Goal: Task Accomplishment & Management: Complete application form

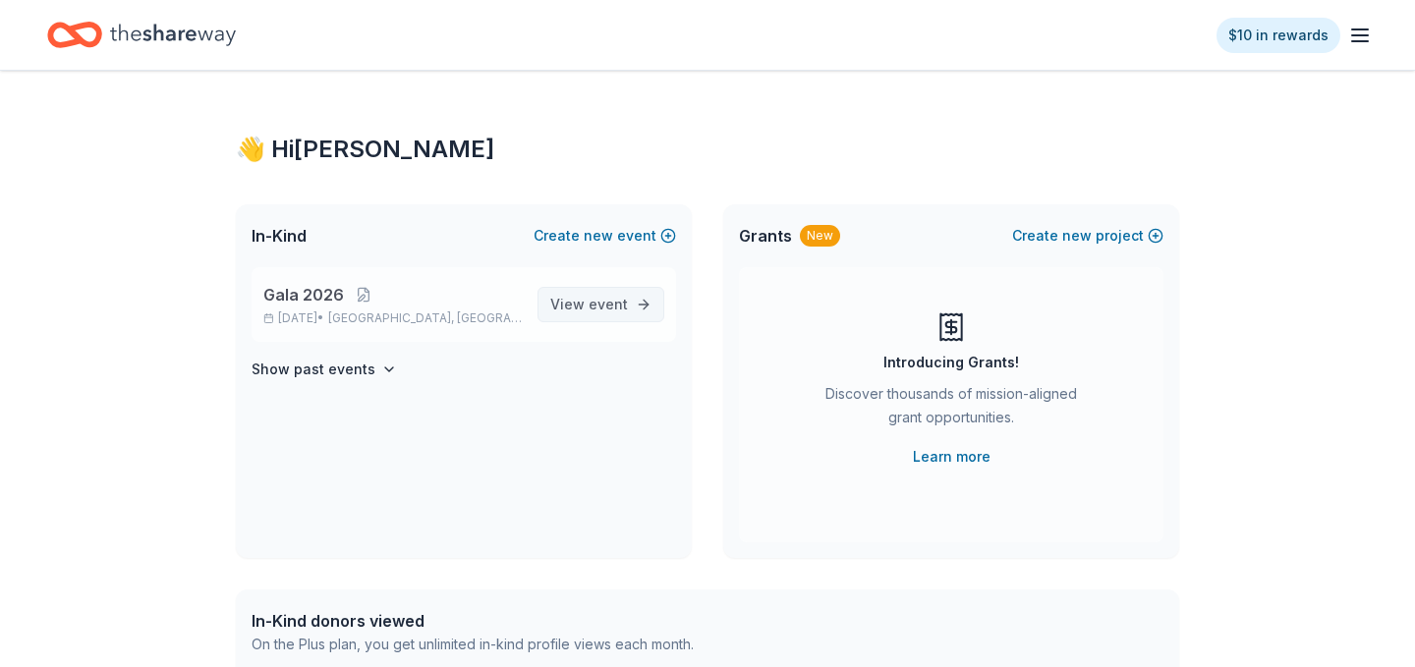
click at [603, 309] on span "event" at bounding box center [607, 304] width 39 height 17
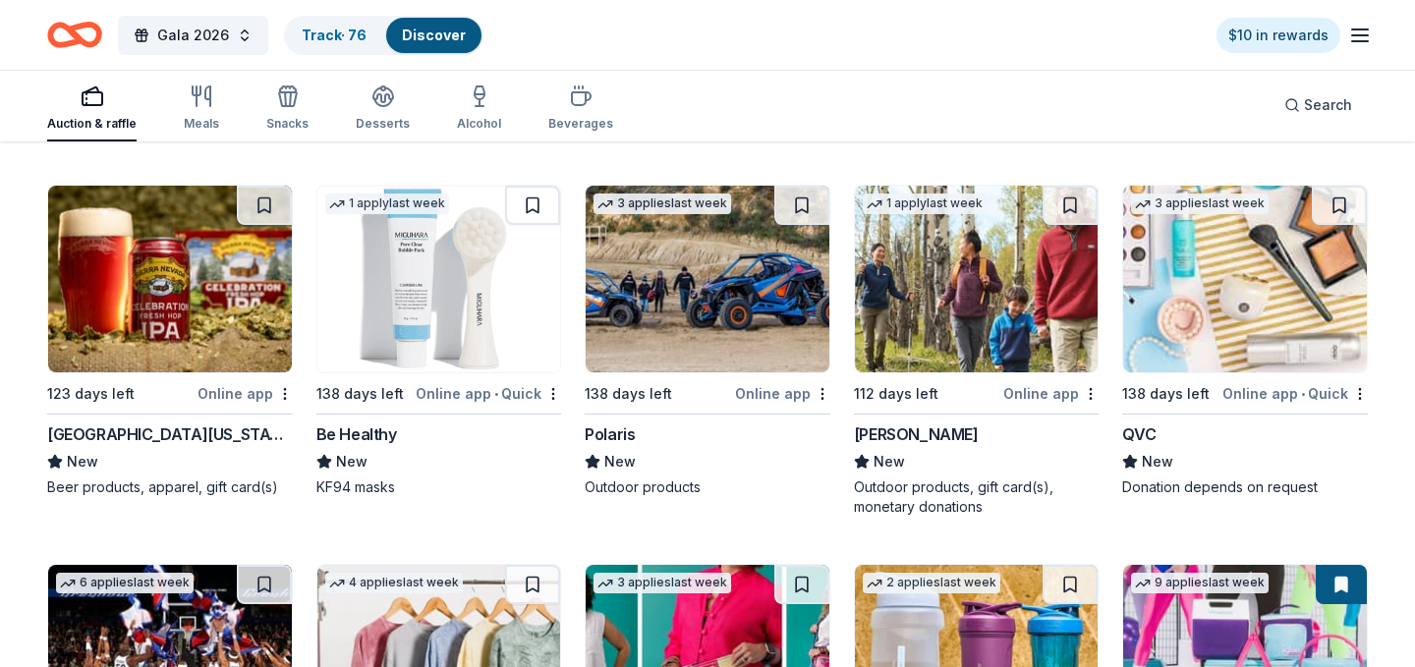
scroll to position [9926, 0]
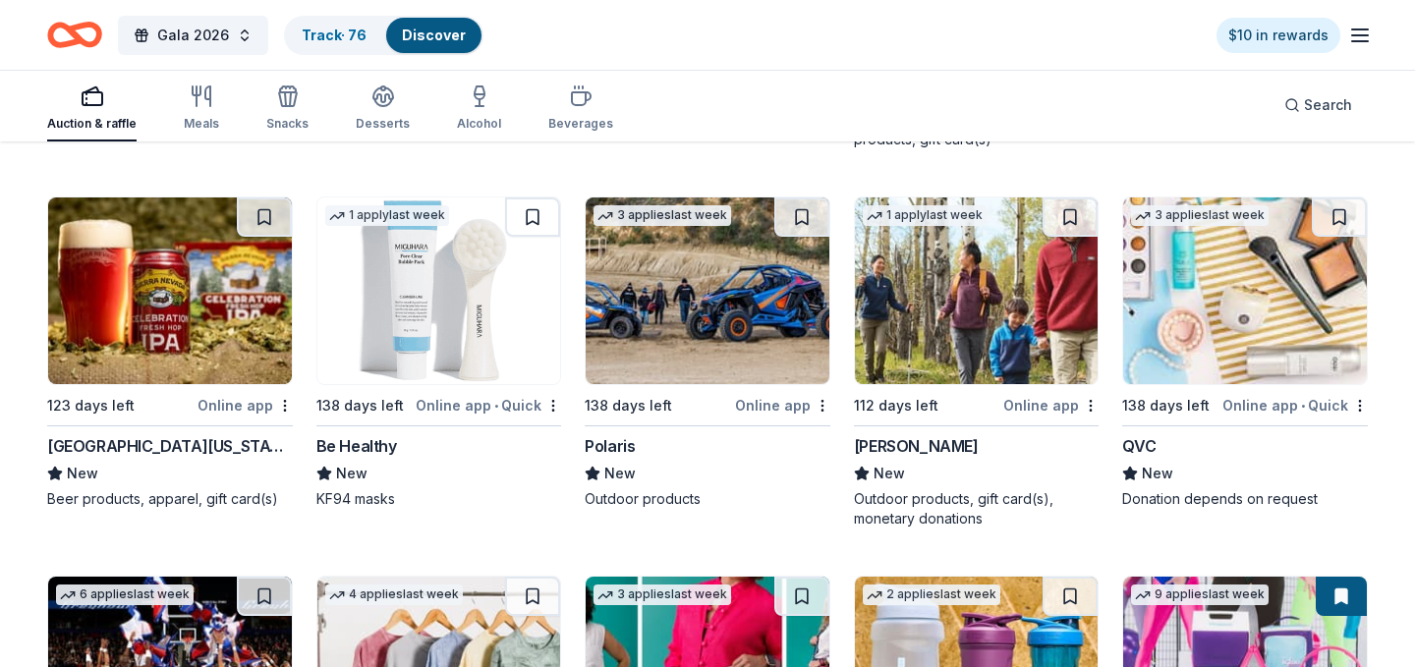
click at [241, 410] on div "Online app" at bounding box center [244, 405] width 95 height 25
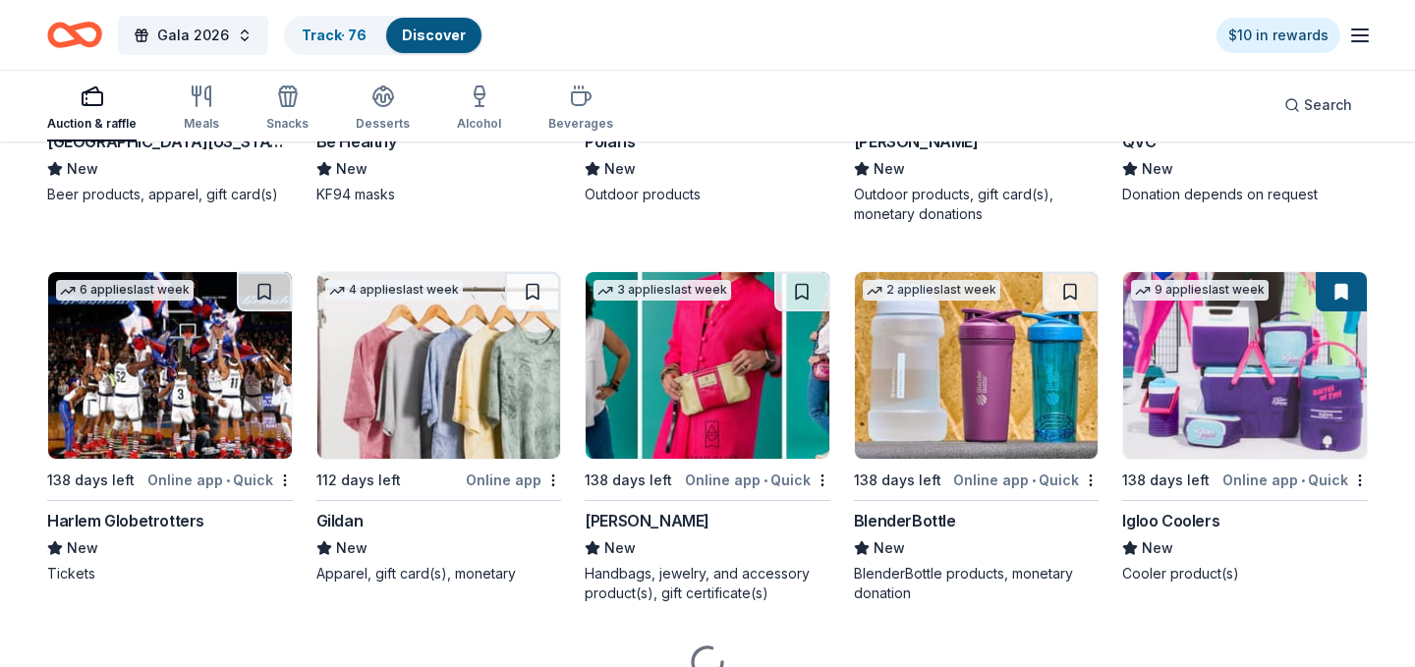
scroll to position [10232, 0]
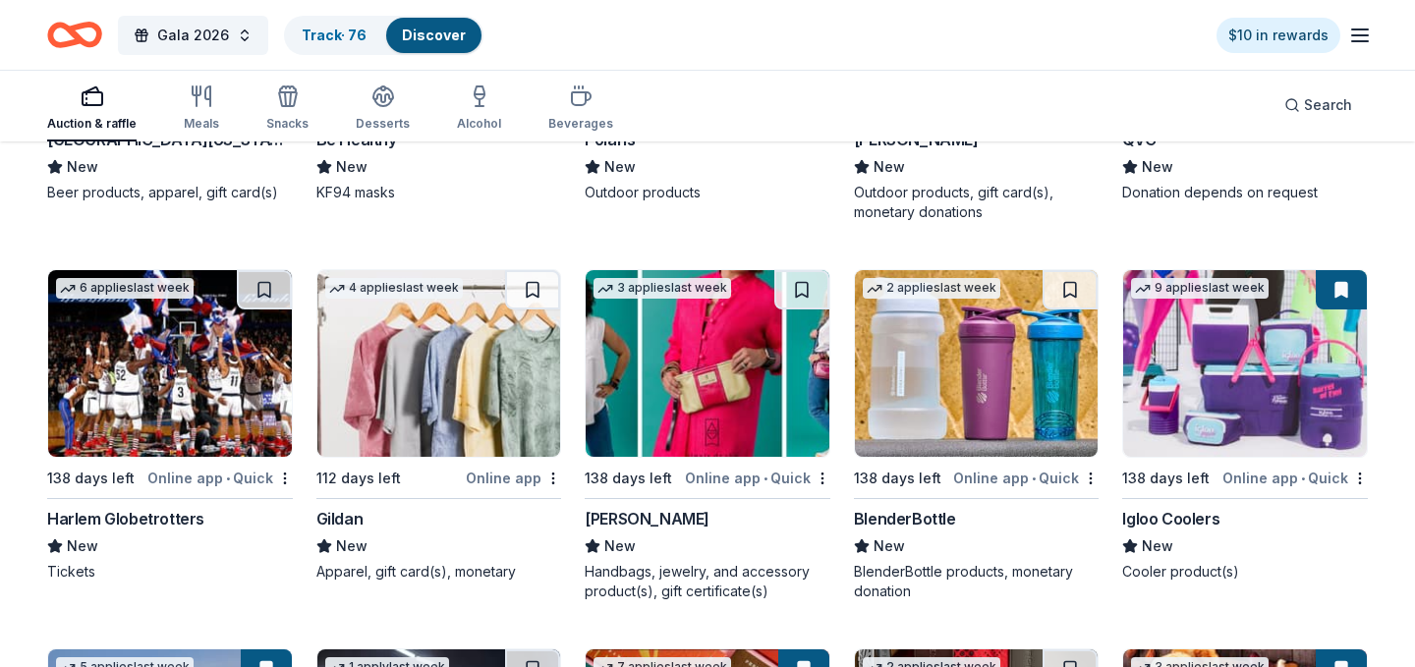
click at [1196, 364] on img at bounding box center [1245, 363] width 244 height 187
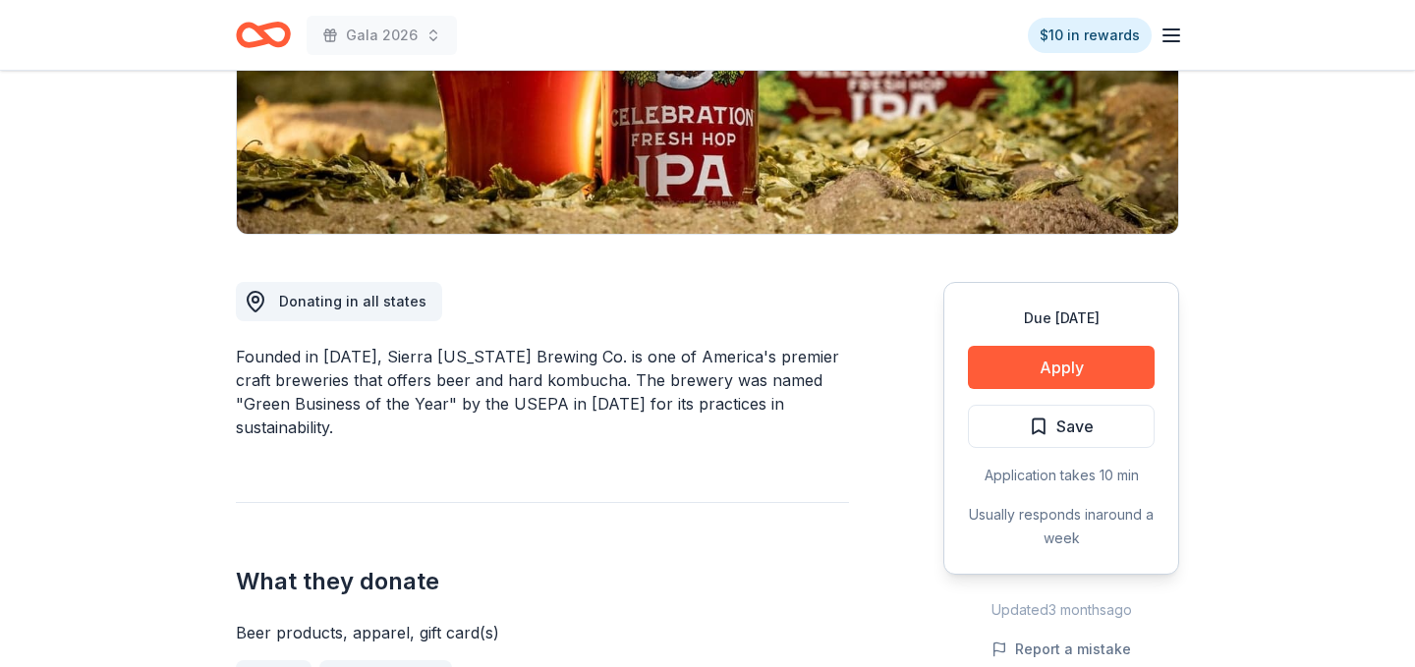
scroll to position [344, 0]
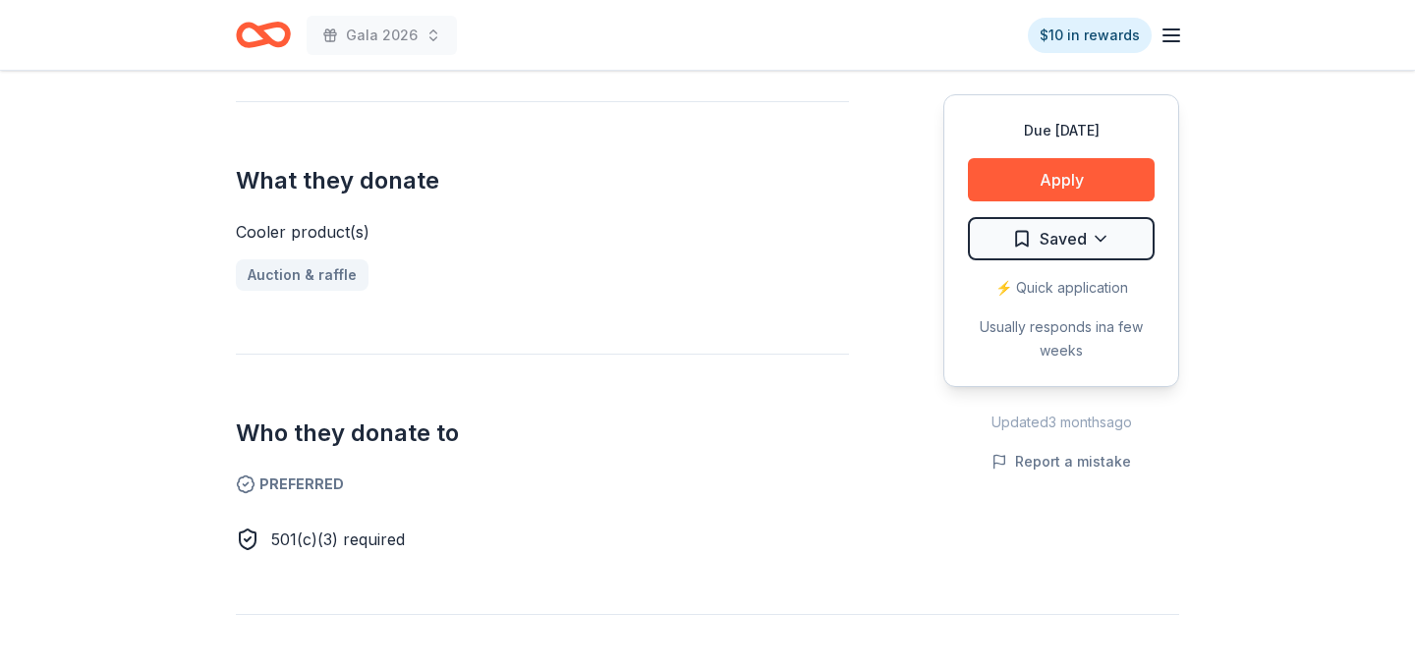
scroll to position [718, 0]
click at [1083, 183] on button "Apply" at bounding box center [1061, 179] width 187 height 43
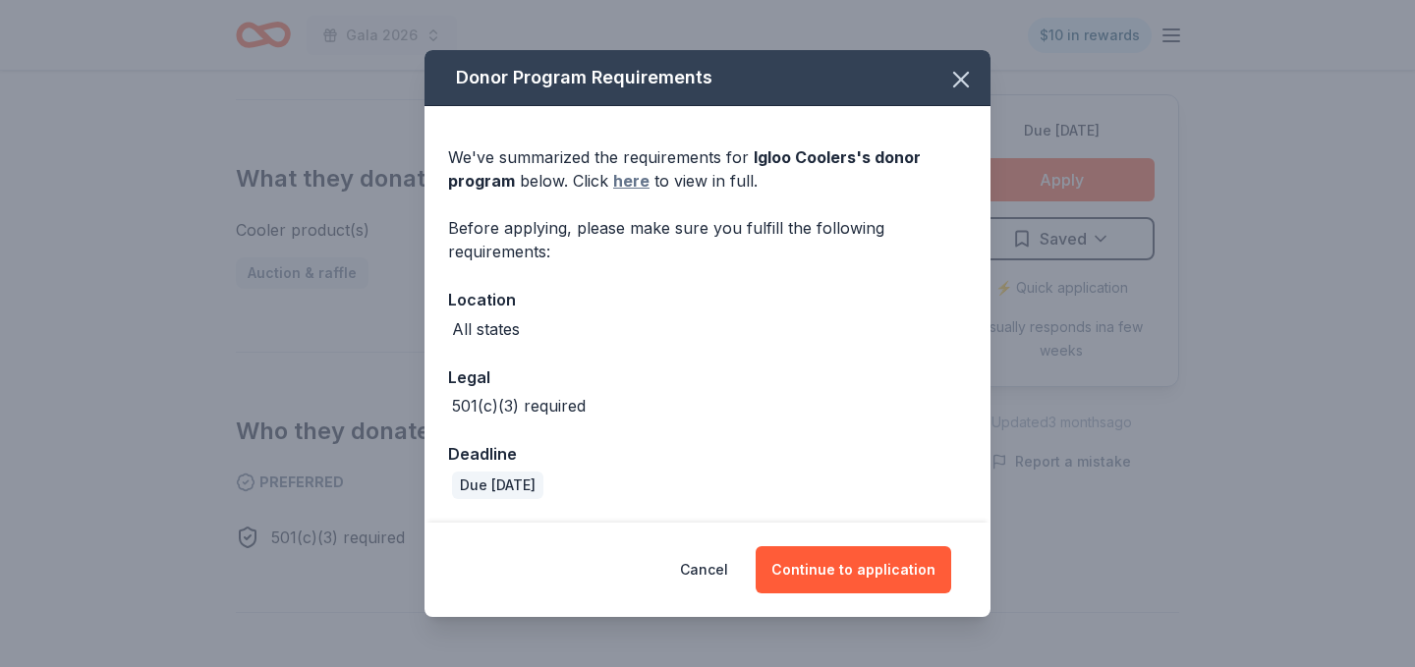
click at [629, 181] on link "here" at bounding box center [631, 181] width 36 height 24
click at [829, 565] on button "Continue to application" at bounding box center [852, 569] width 195 height 47
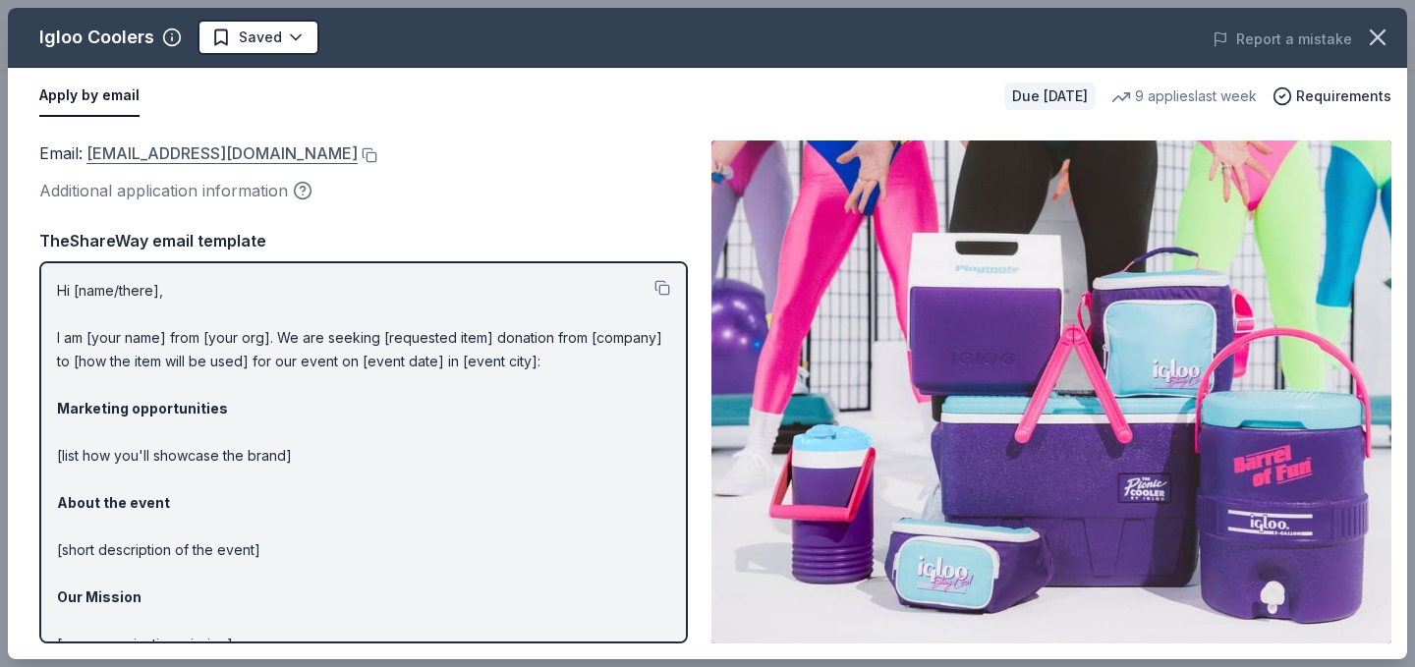
click at [231, 152] on link "donations@igloocorp.com" at bounding box center [221, 153] width 271 height 26
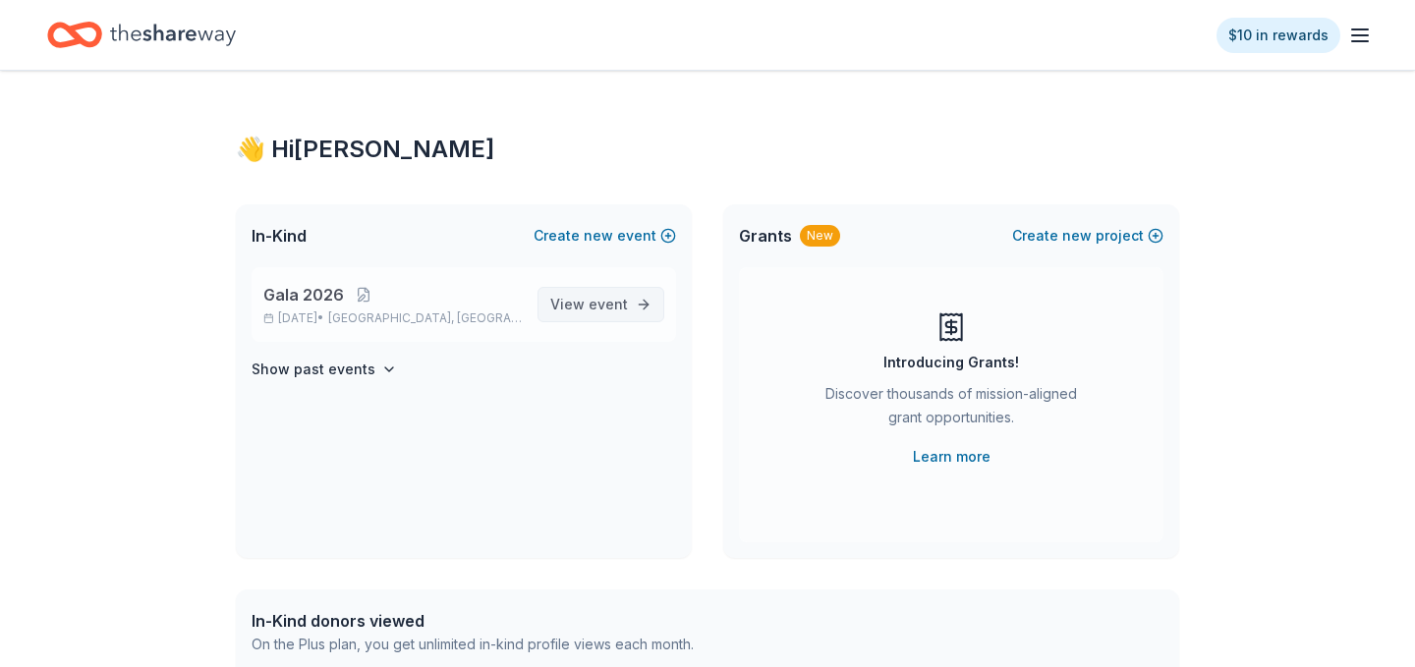
click at [620, 311] on span "event" at bounding box center [607, 304] width 39 height 17
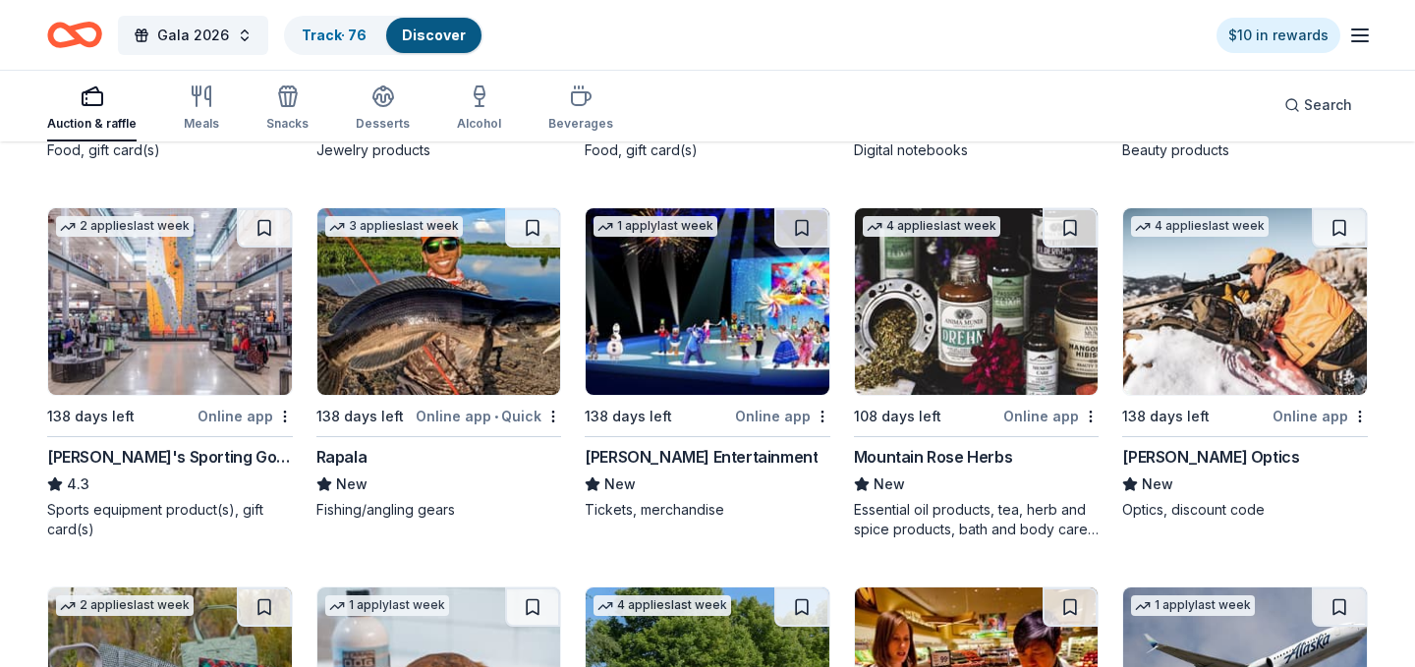
scroll to position [6549, 0]
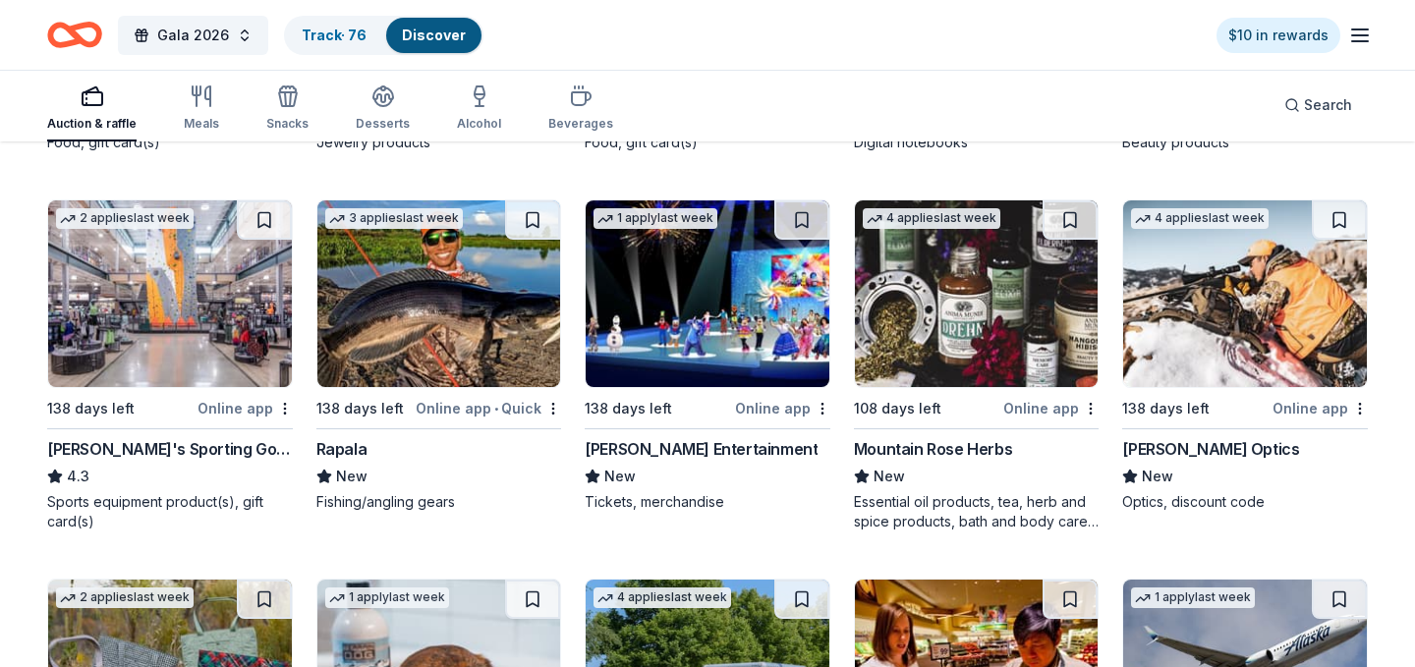
click at [985, 328] on img at bounding box center [977, 293] width 244 height 187
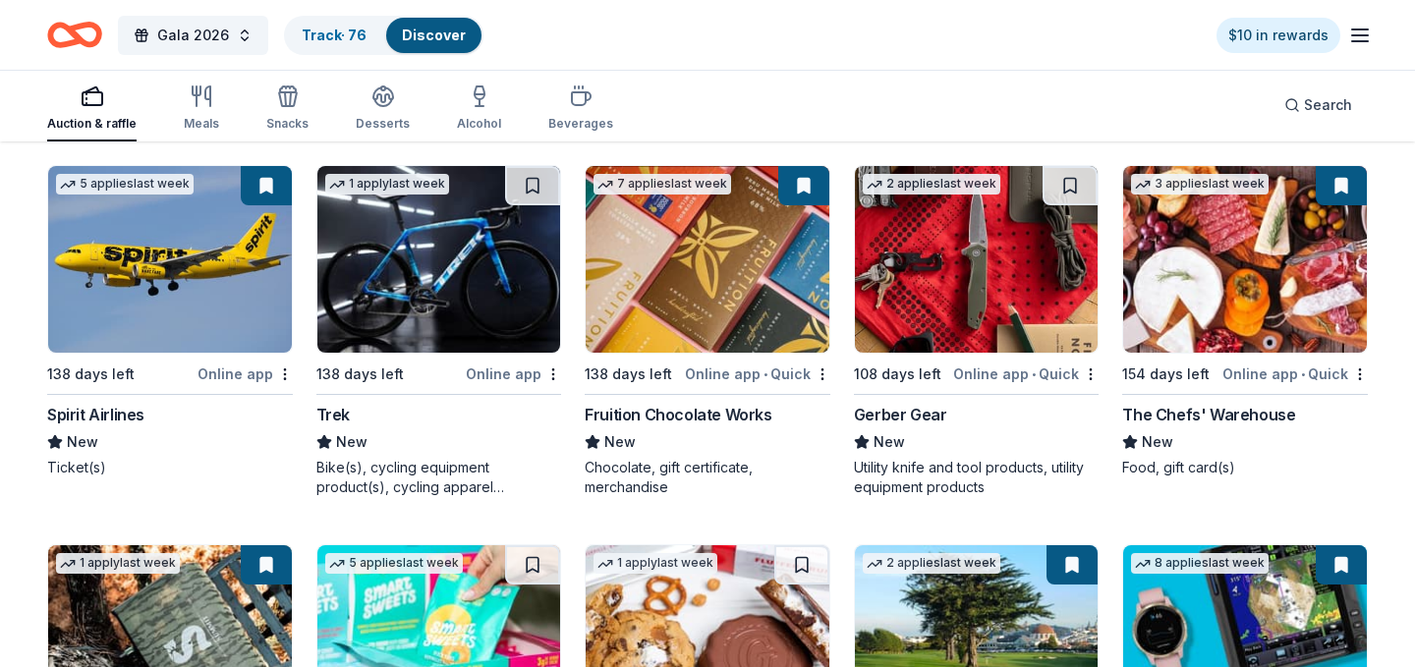
scroll to position [10716, 0]
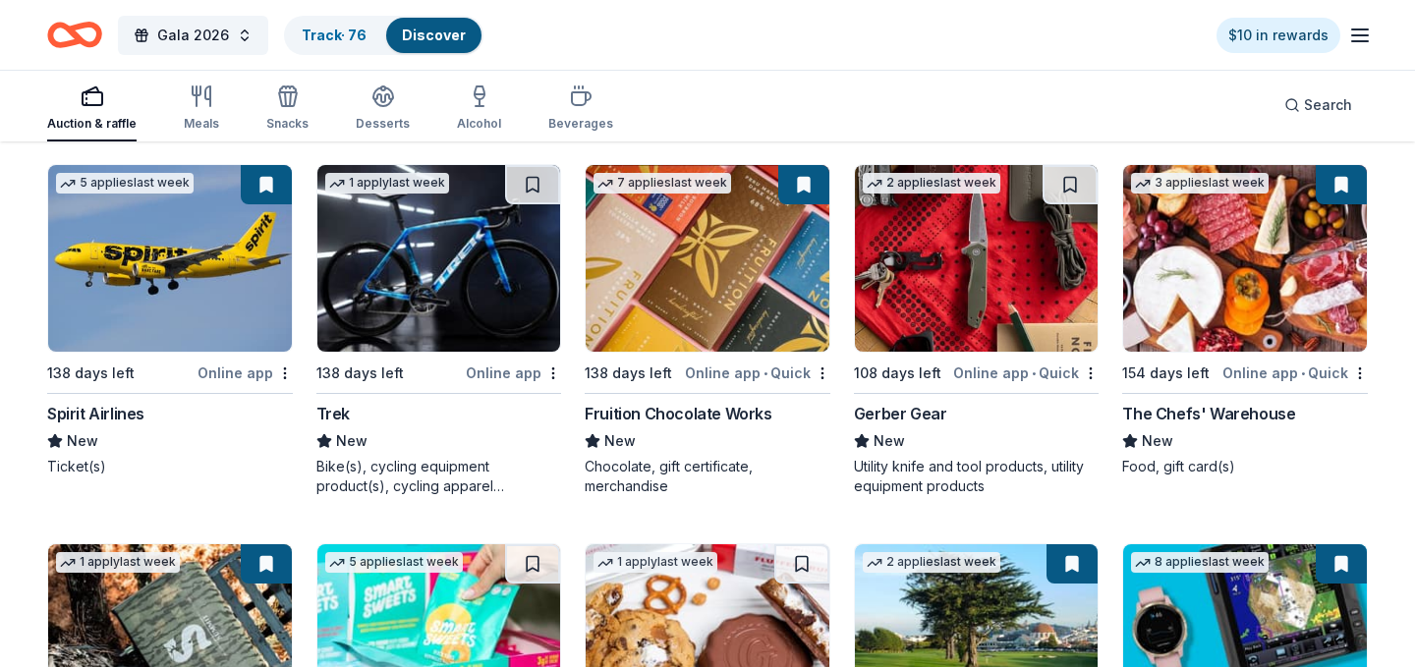
click at [707, 411] on div "Fruition Chocolate Works" at bounding box center [678, 414] width 187 height 24
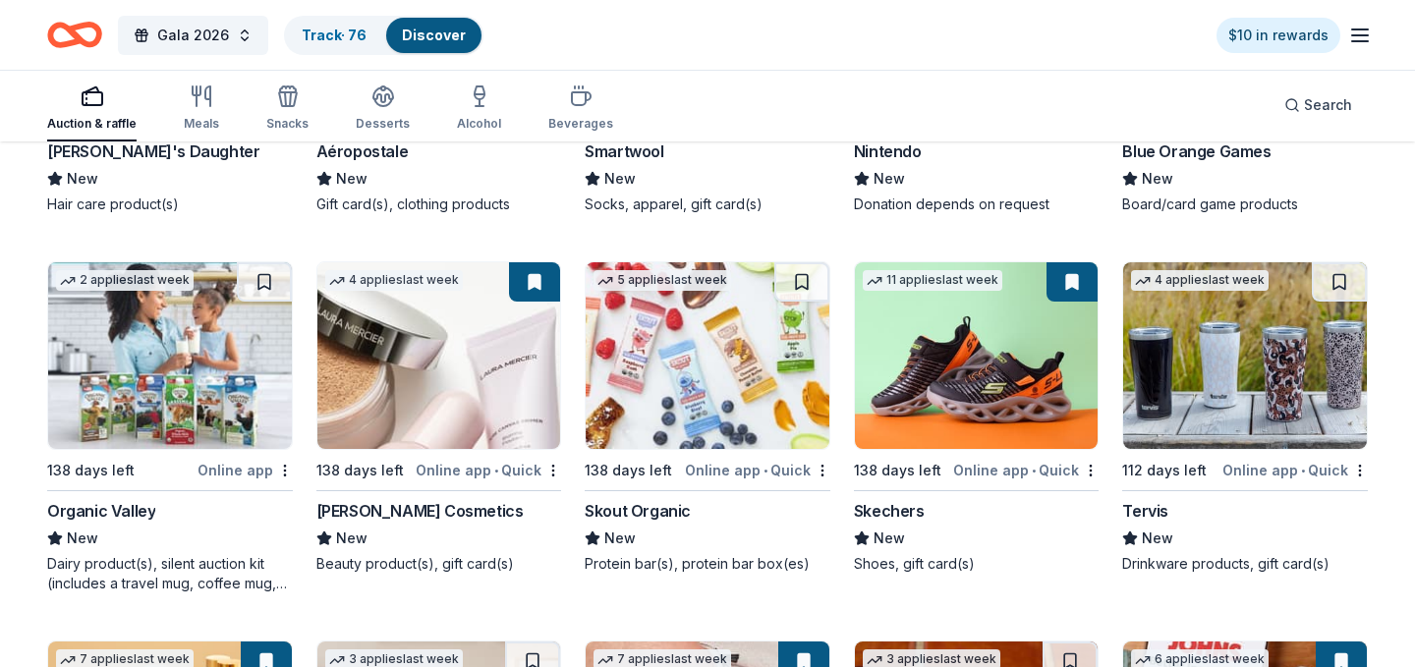
scroll to position [12851, 0]
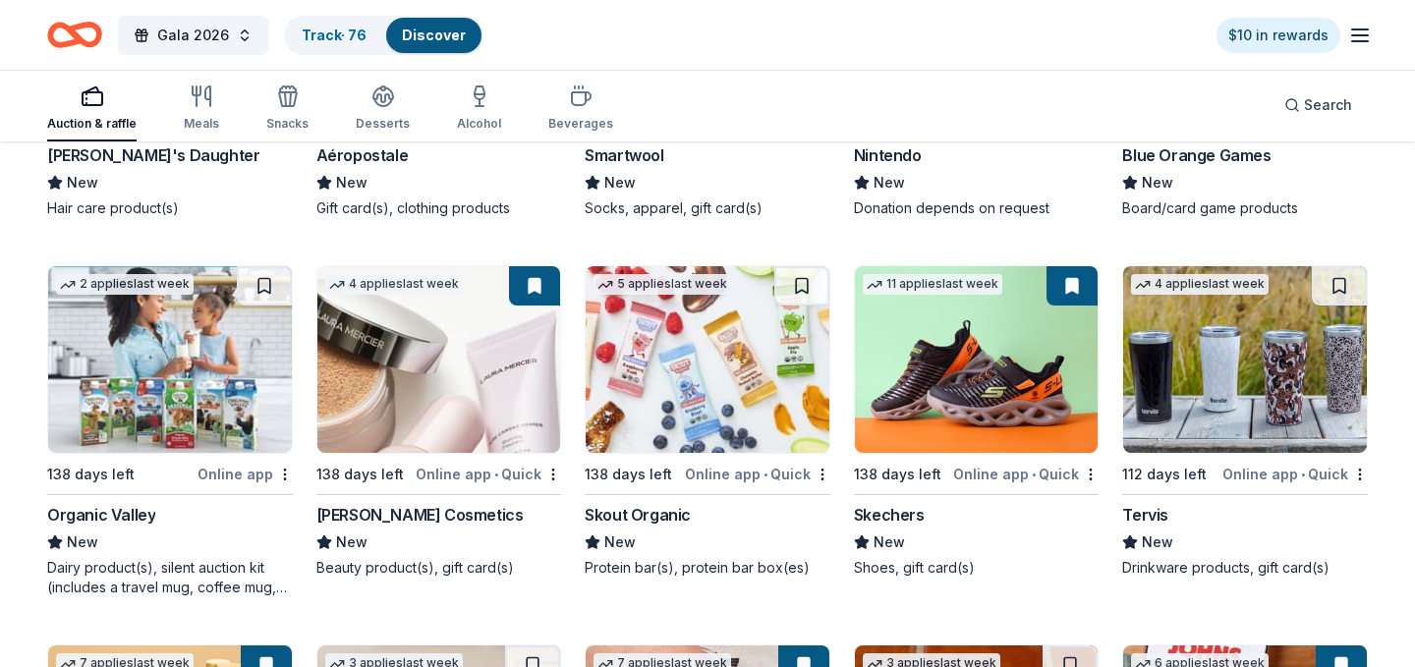
click at [475, 392] on img at bounding box center [439, 359] width 244 height 187
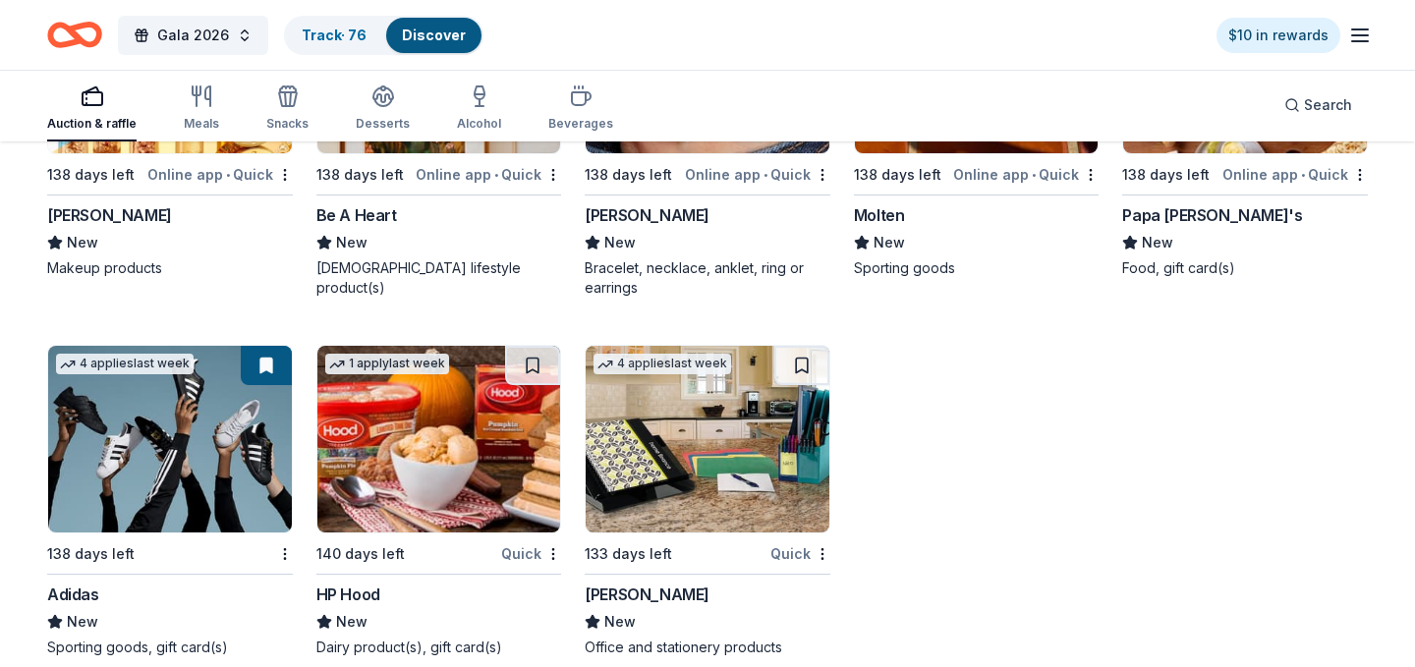
scroll to position [13559, 0]
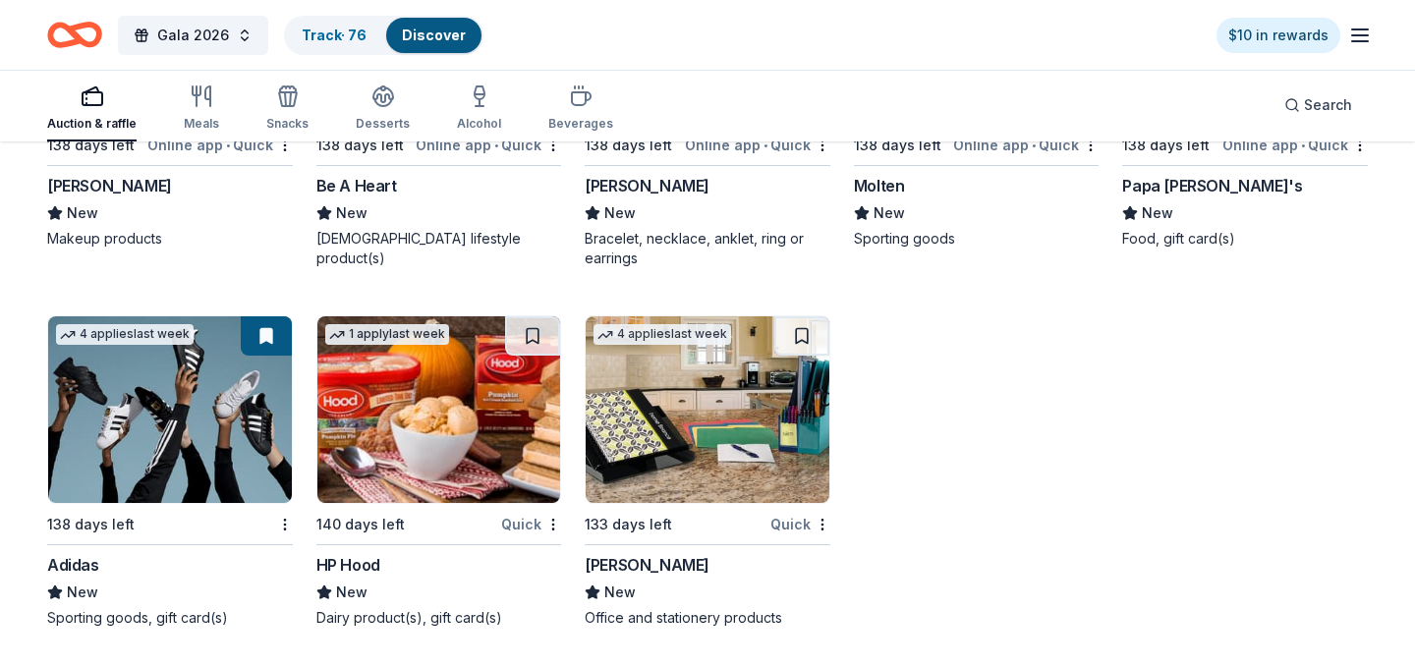
click at [717, 436] on img at bounding box center [707, 409] width 244 height 187
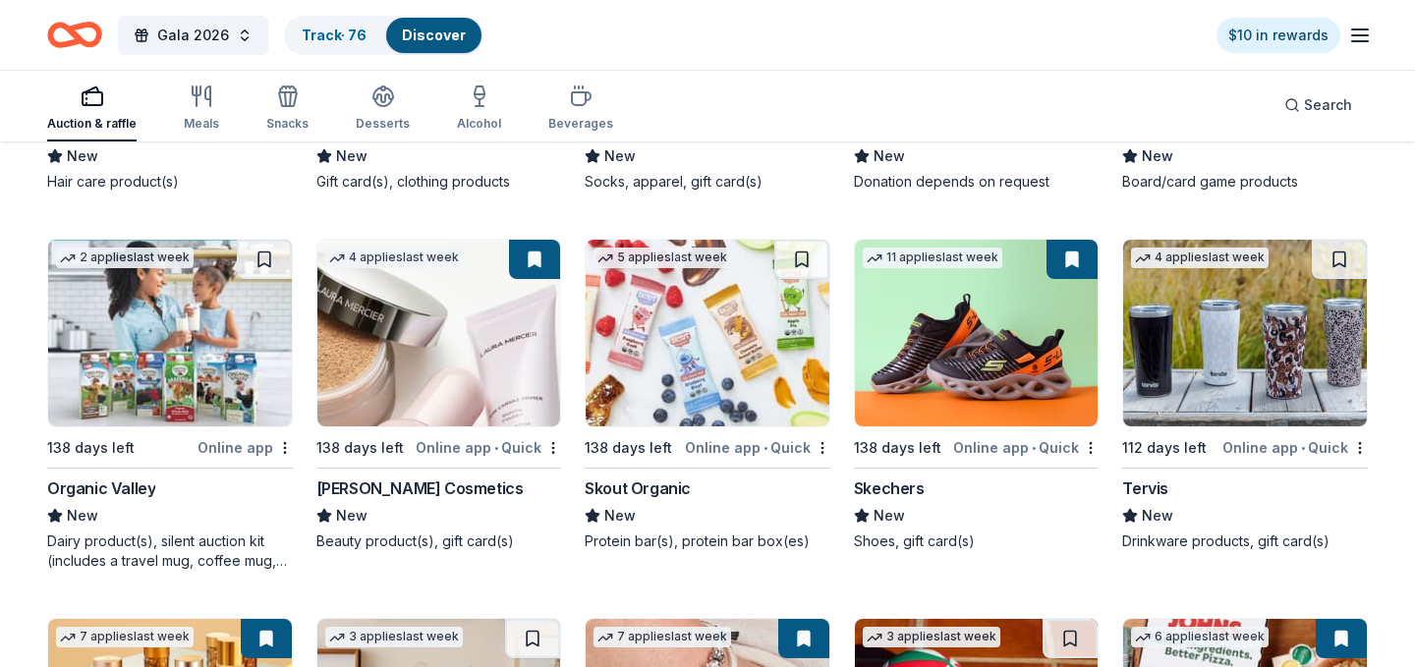
scroll to position [12879, 0]
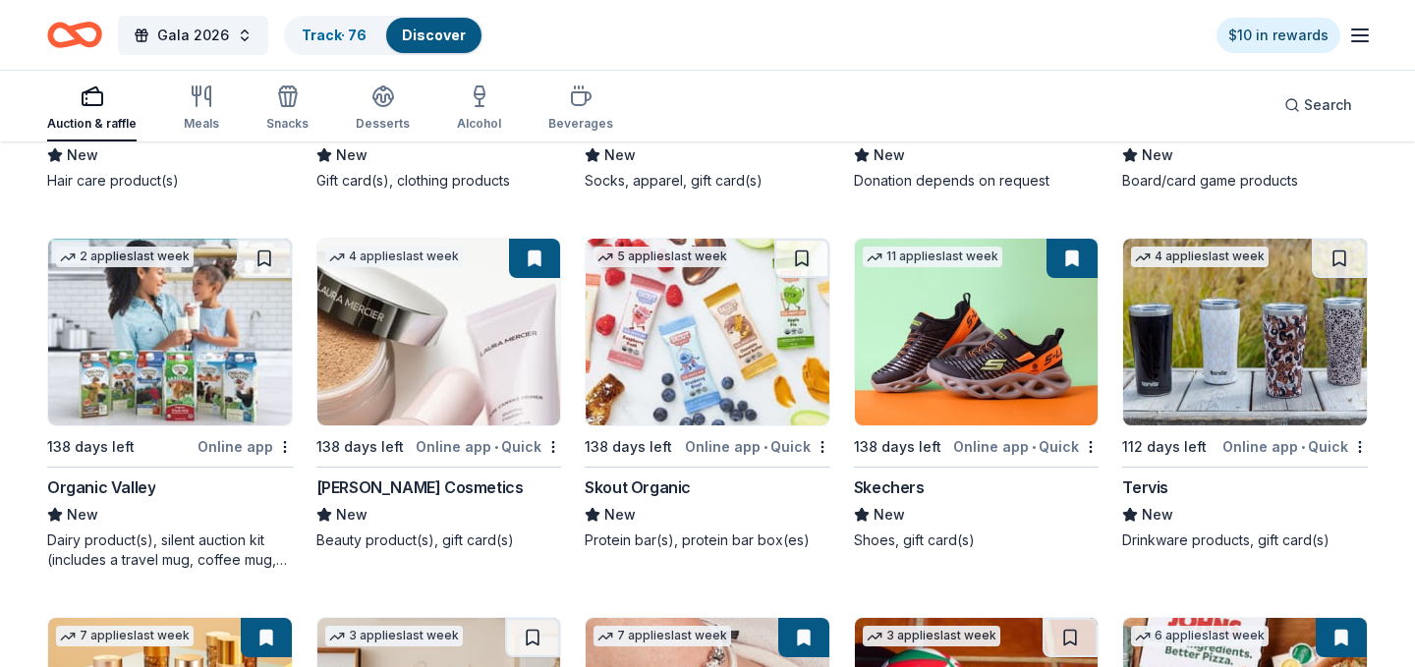
click at [716, 334] on img at bounding box center [707, 332] width 244 height 187
click at [801, 256] on button at bounding box center [801, 258] width 55 height 39
click at [229, 319] on img at bounding box center [170, 332] width 244 height 187
click at [203, 542] on div "Dairy product(s), silent auction kit (includes a travel mug, coffee mug, freeze…" at bounding box center [170, 549] width 246 height 39
click at [336, 34] on link "Track · 77" at bounding box center [334, 35] width 64 height 17
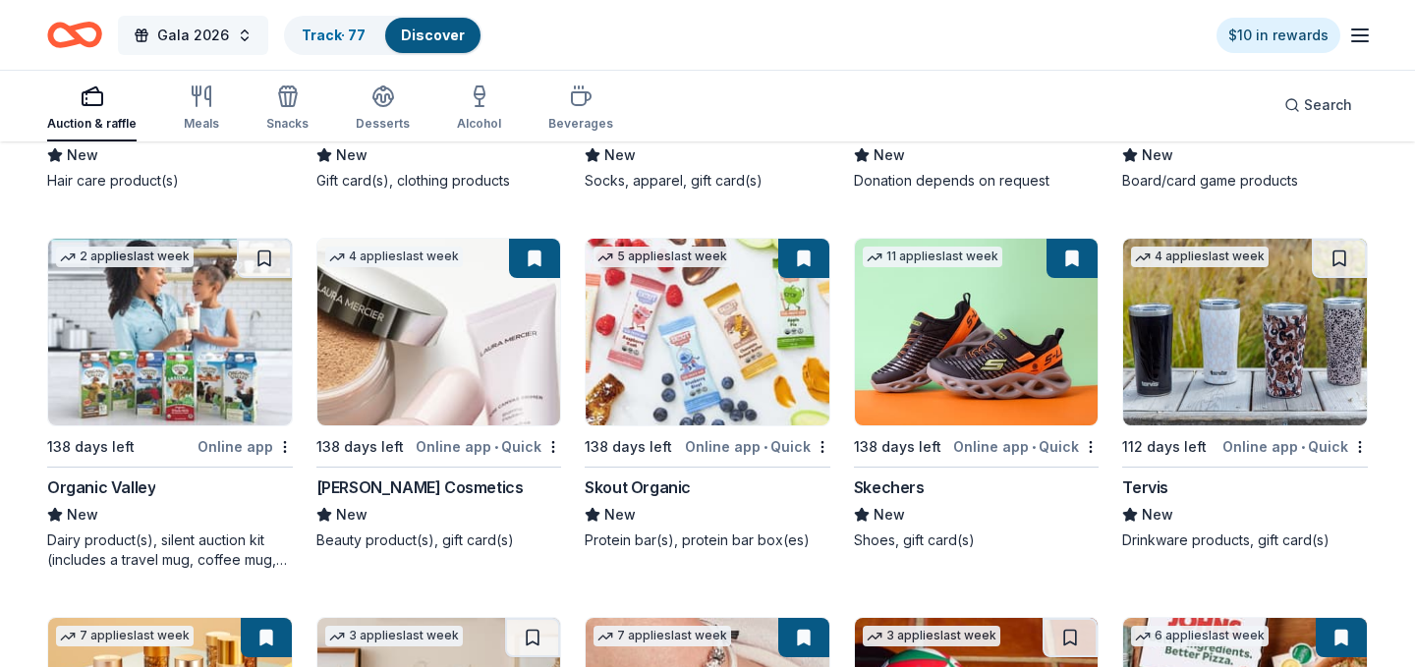
click at [208, 33] on span "Gala 2026" at bounding box center [193, 36] width 72 height 24
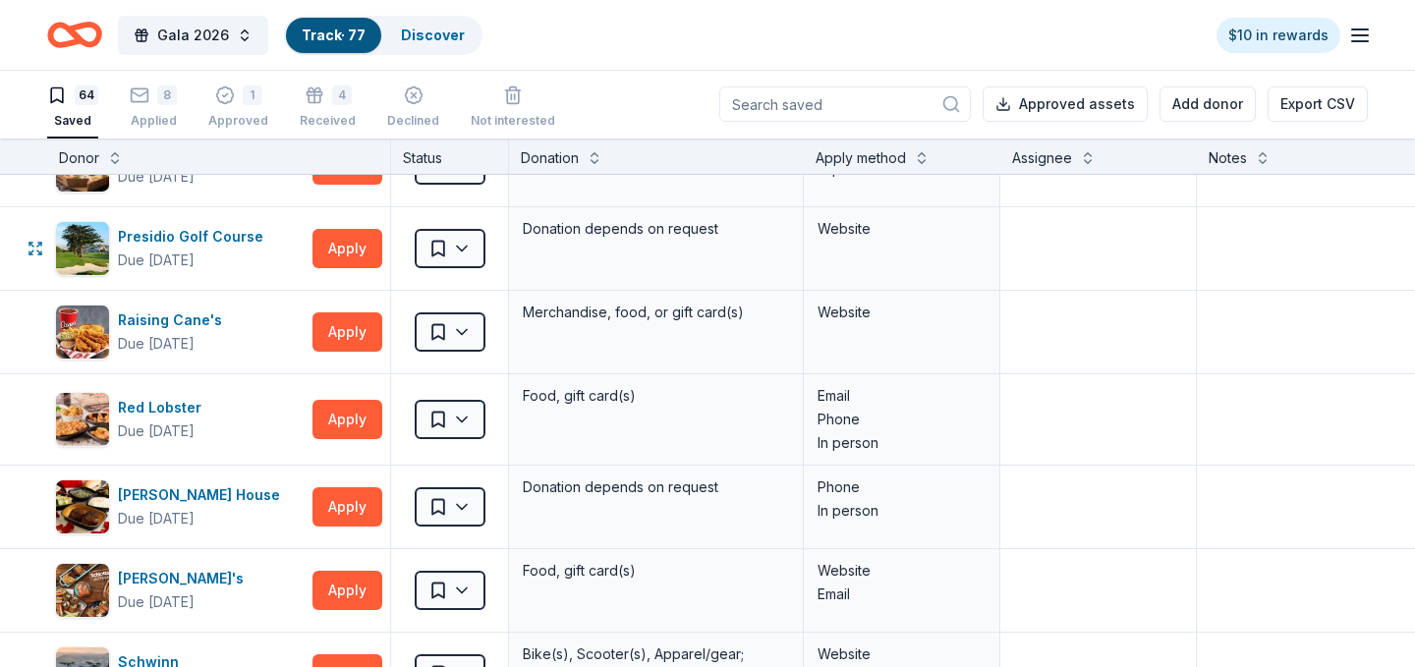
scroll to position [3523, 0]
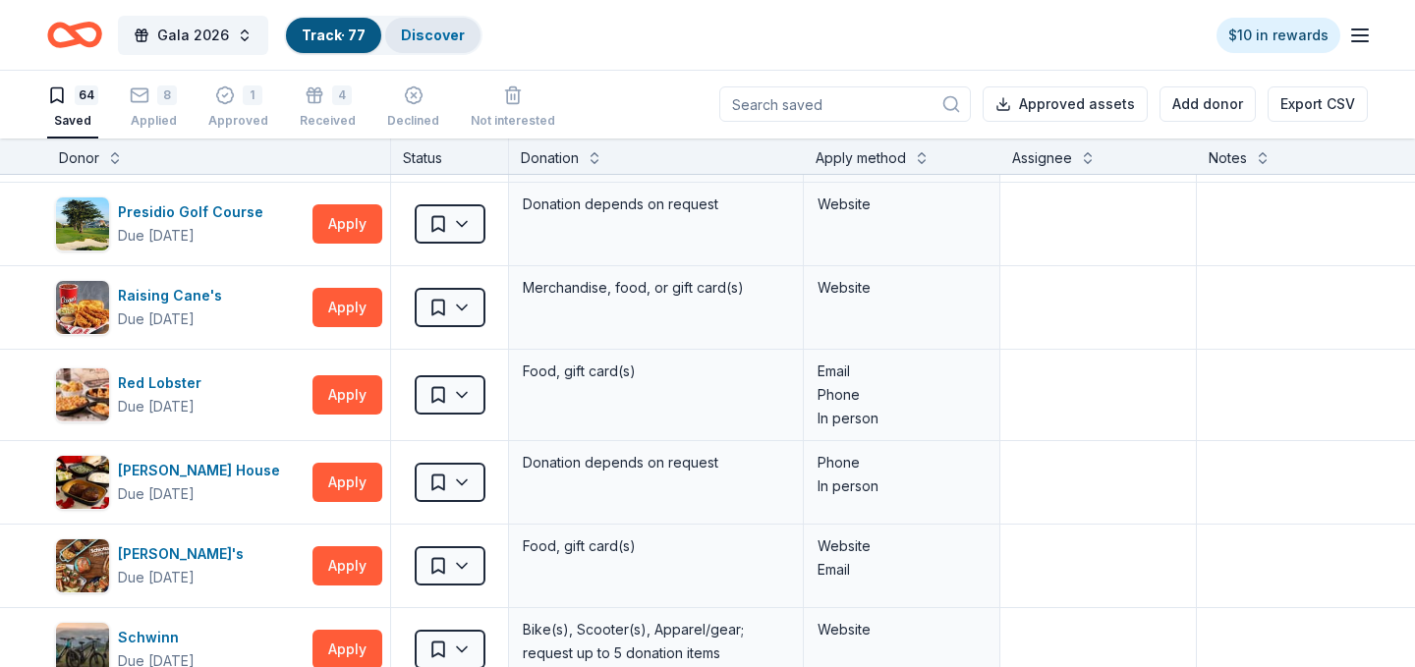
click at [421, 30] on link "Discover" at bounding box center [433, 35] width 64 height 17
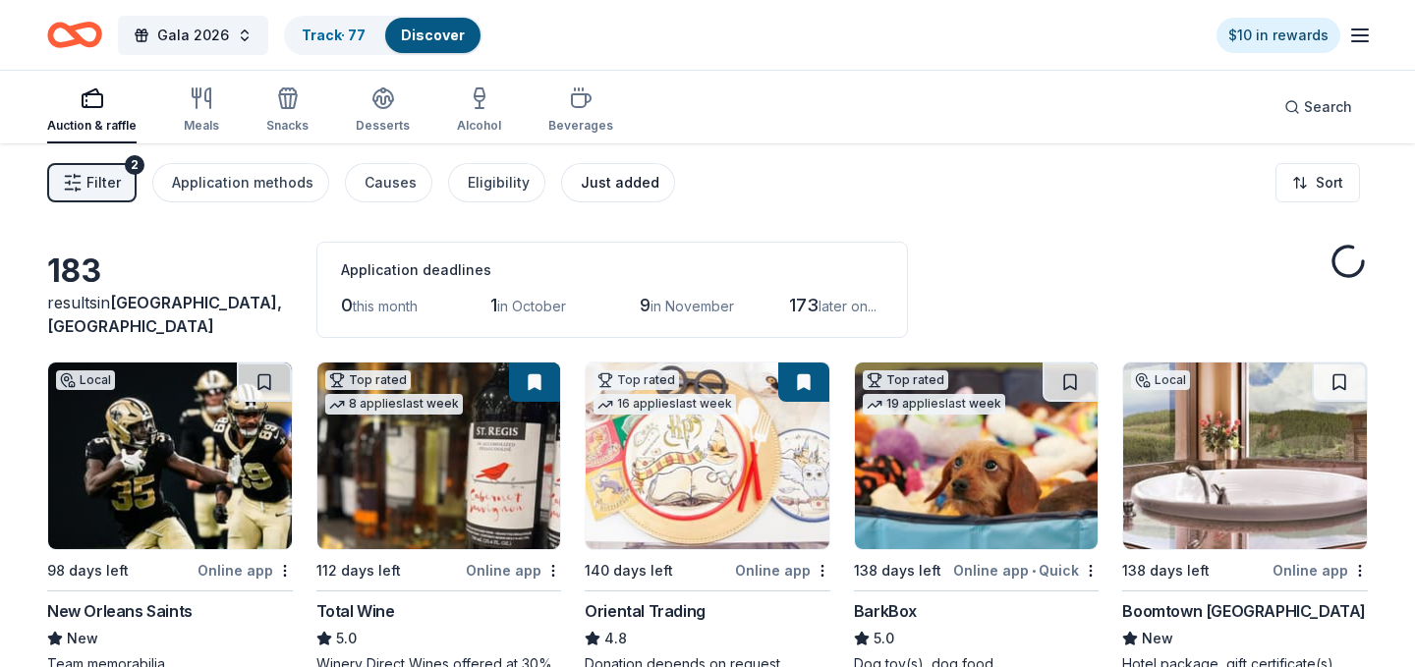
click at [622, 187] on div "Just added" at bounding box center [620, 183] width 79 height 24
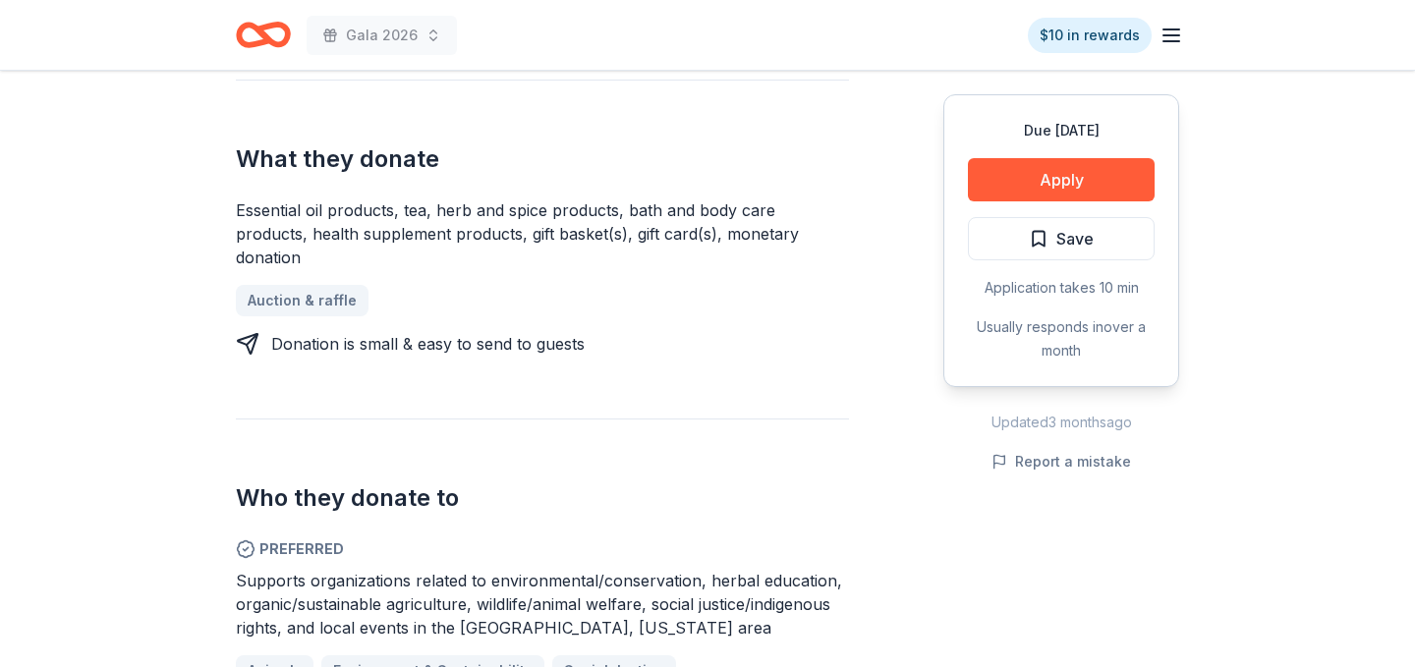
scroll to position [759, 0]
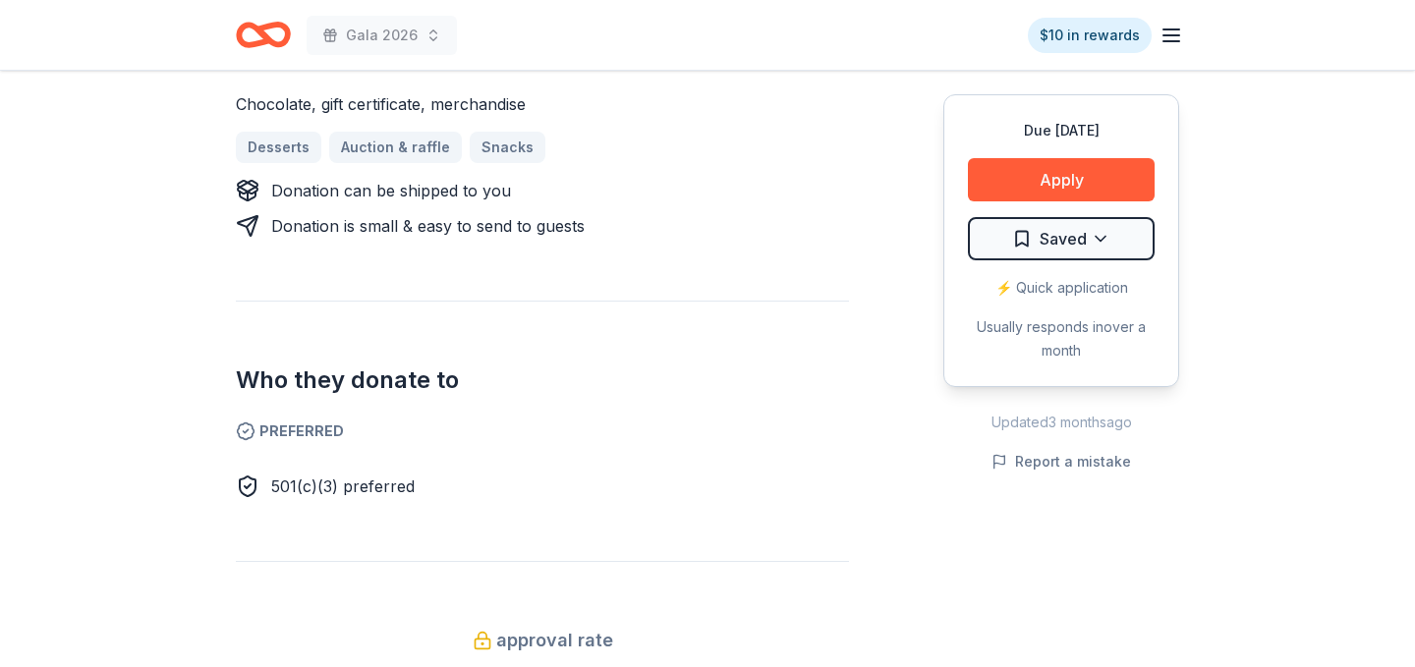
scroll to position [921, 0]
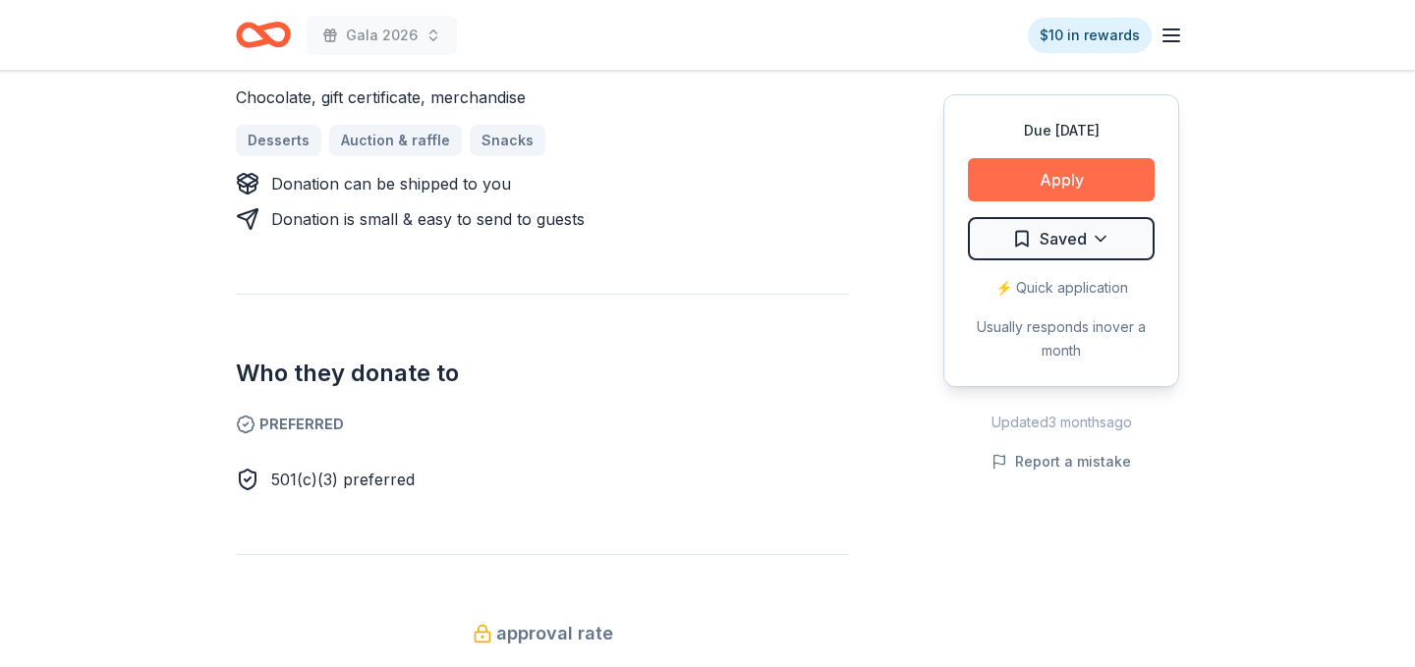
click at [1052, 184] on button "Apply" at bounding box center [1061, 179] width 187 height 43
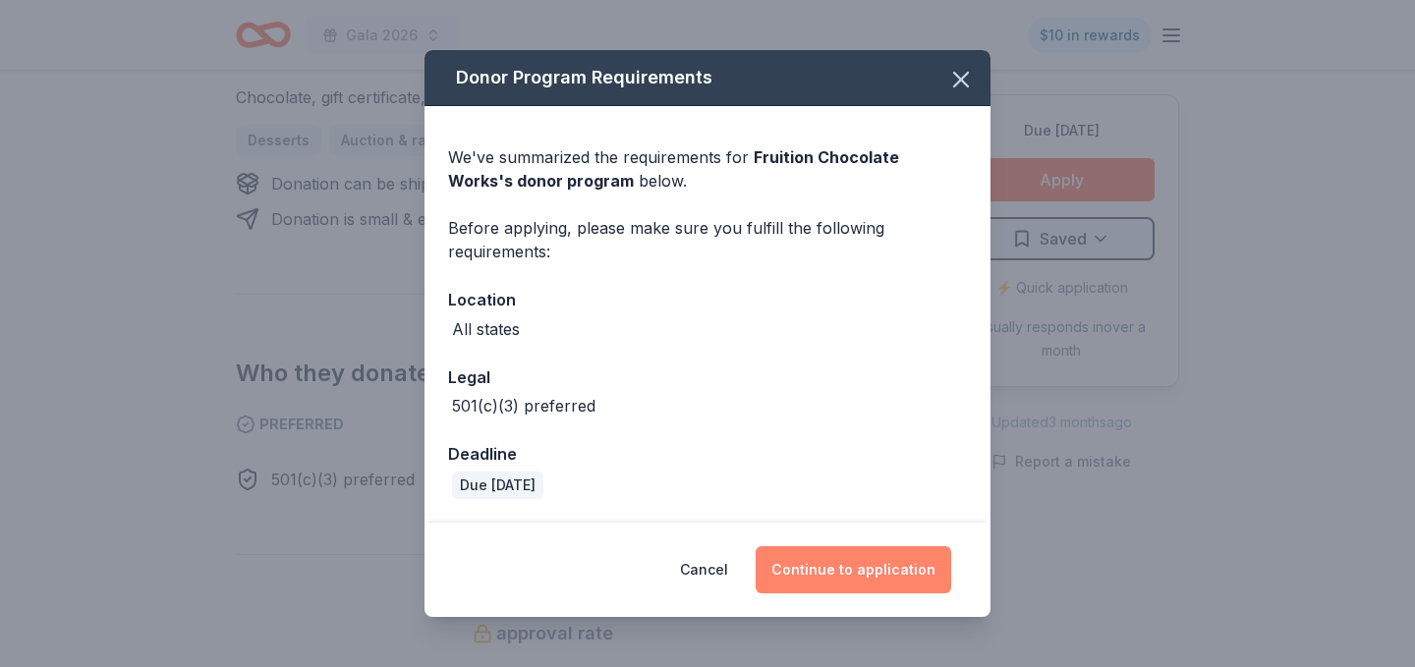
click at [865, 566] on button "Continue to application" at bounding box center [852, 569] width 195 height 47
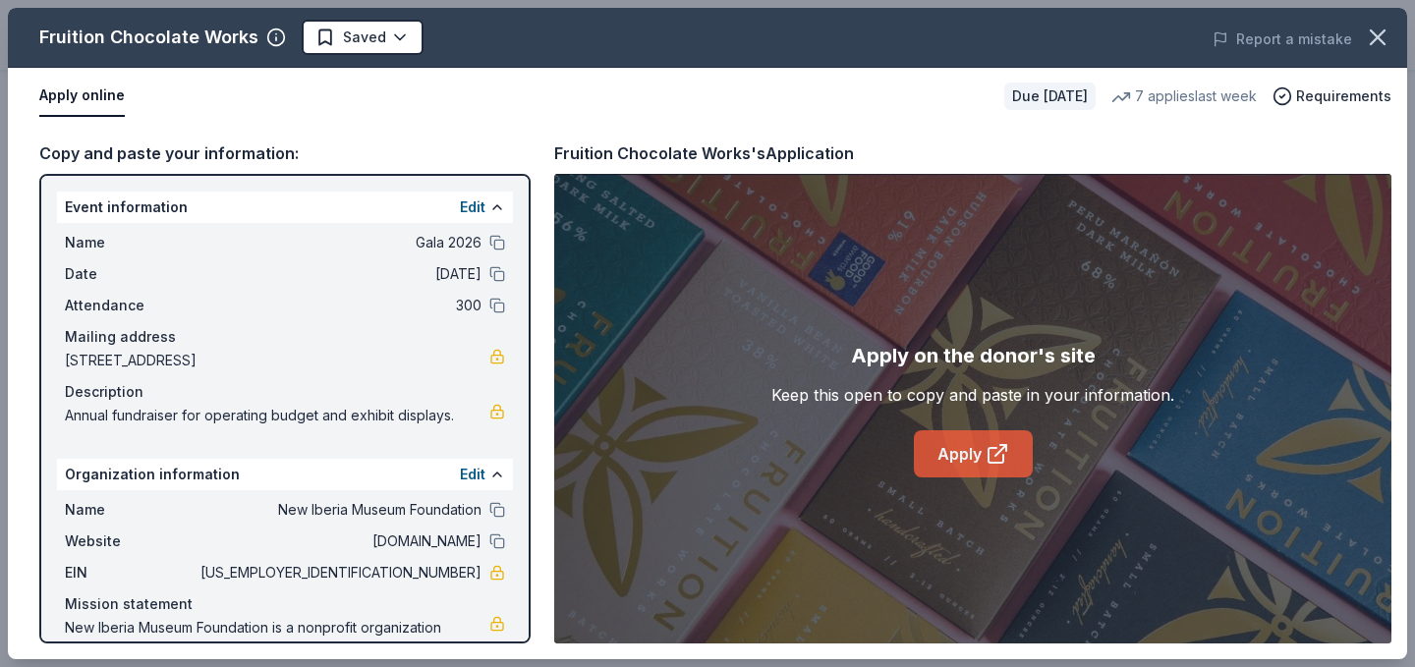
click at [953, 451] on link "Apply" at bounding box center [973, 453] width 119 height 47
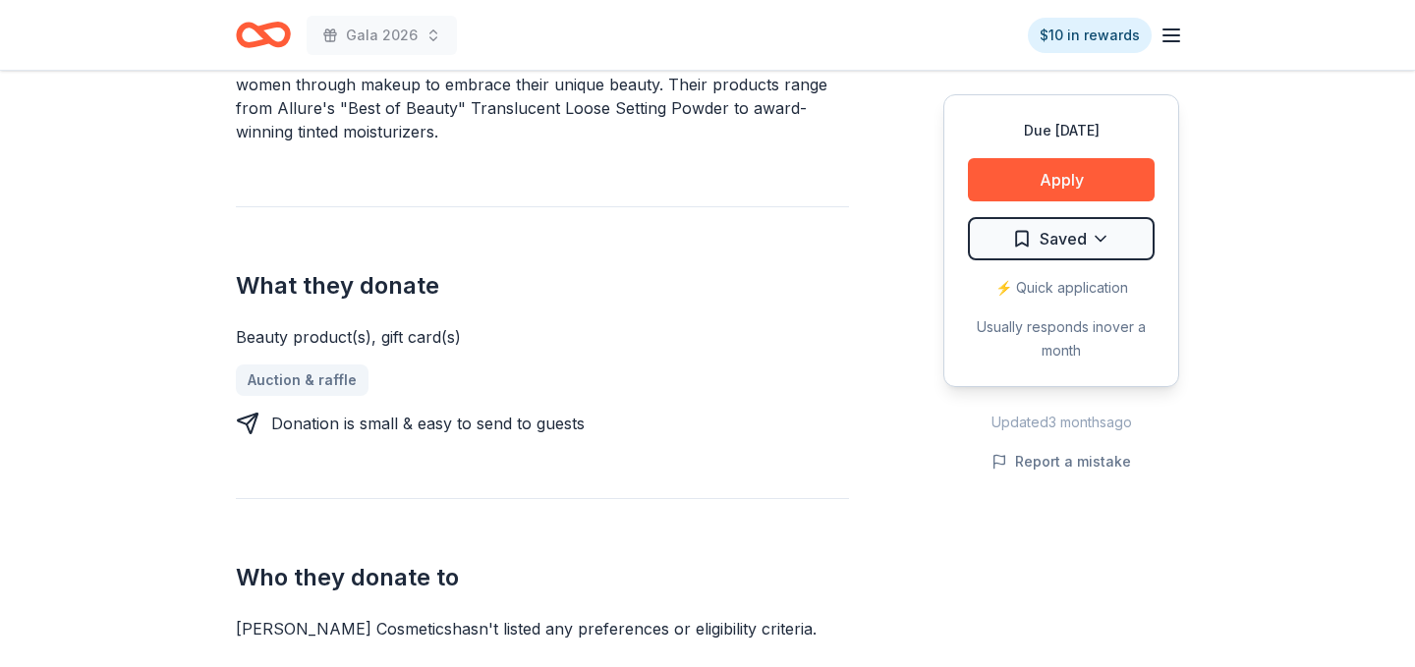
scroll to position [660, 0]
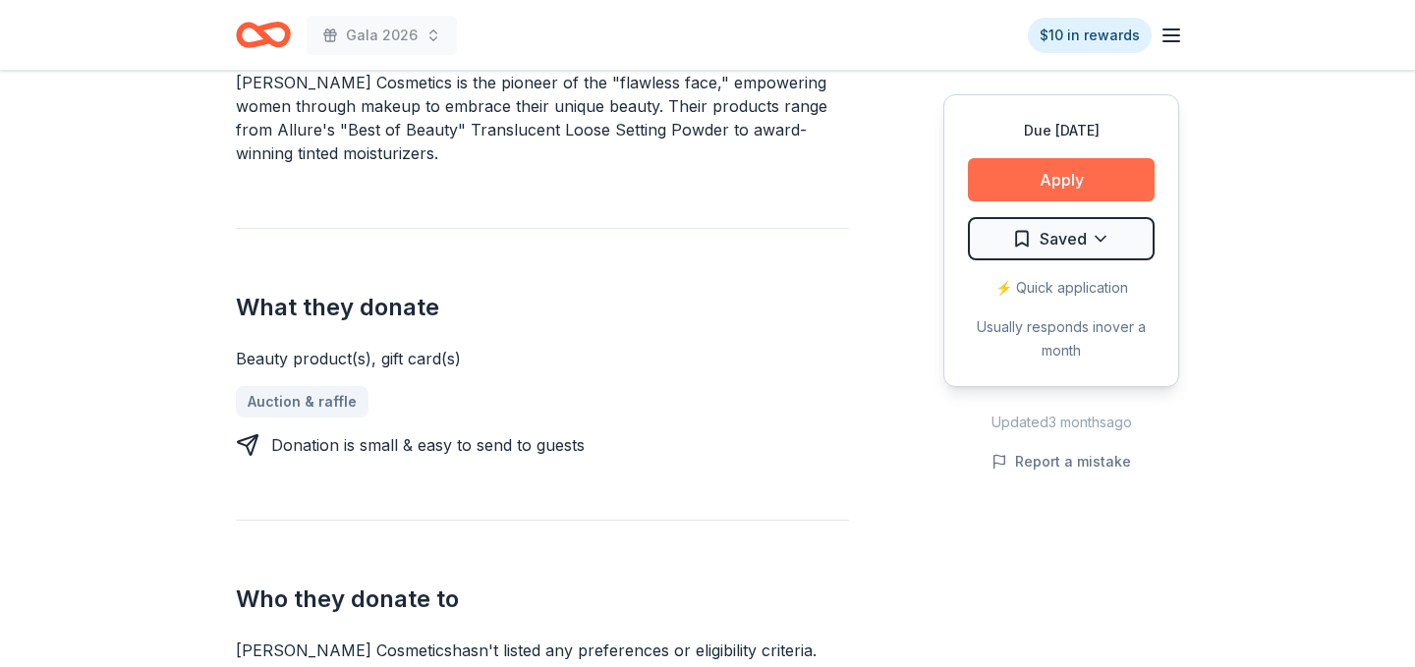
click at [1061, 177] on button "Apply" at bounding box center [1061, 179] width 187 height 43
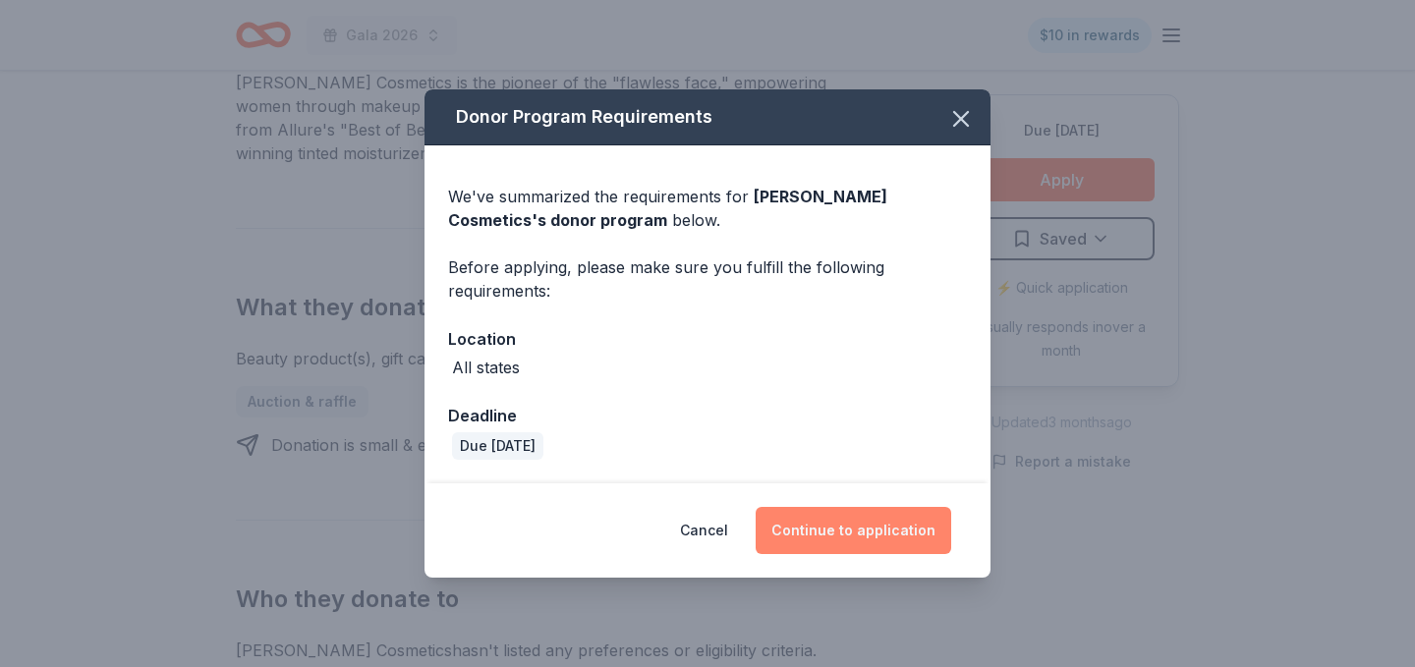
click at [869, 527] on button "Continue to application" at bounding box center [852, 530] width 195 height 47
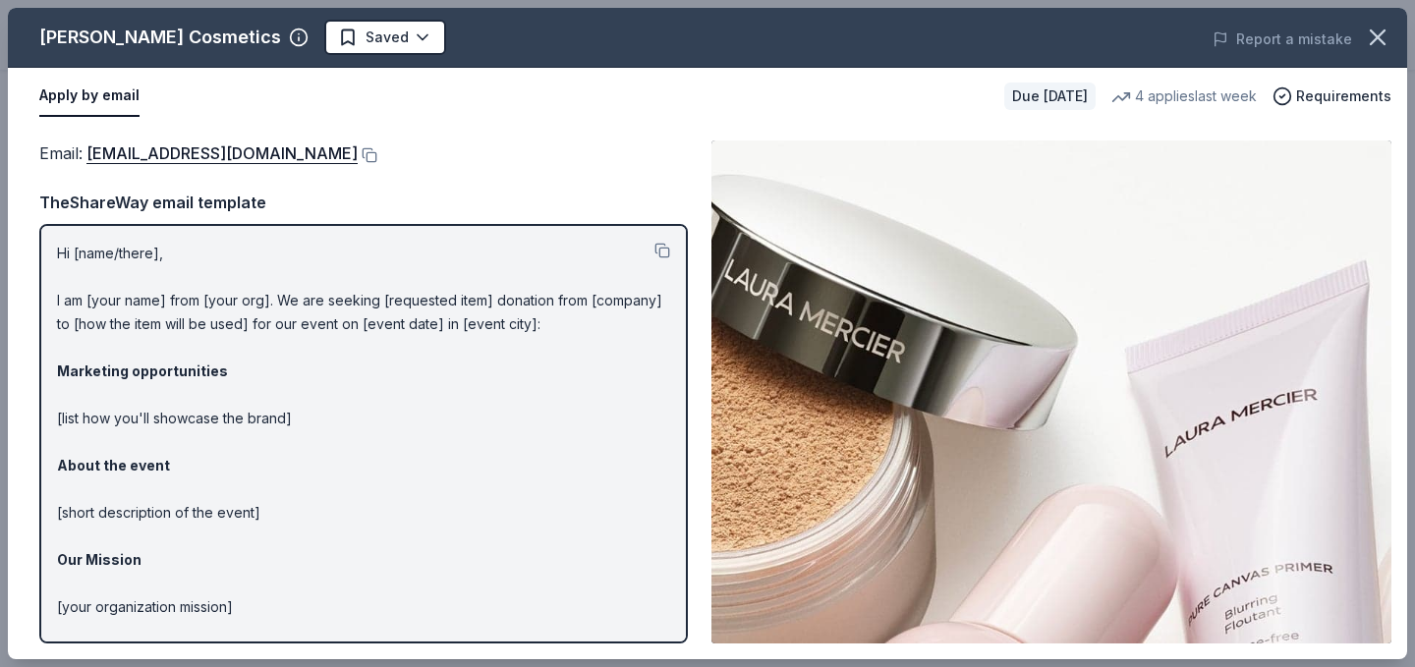
click at [108, 93] on button "Apply by email" at bounding box center [89, 96] width 100 height 41
click at [120, 150] on link "contact_us@lauramercier.com" at bounding box center [221, 153] width 271 height 26
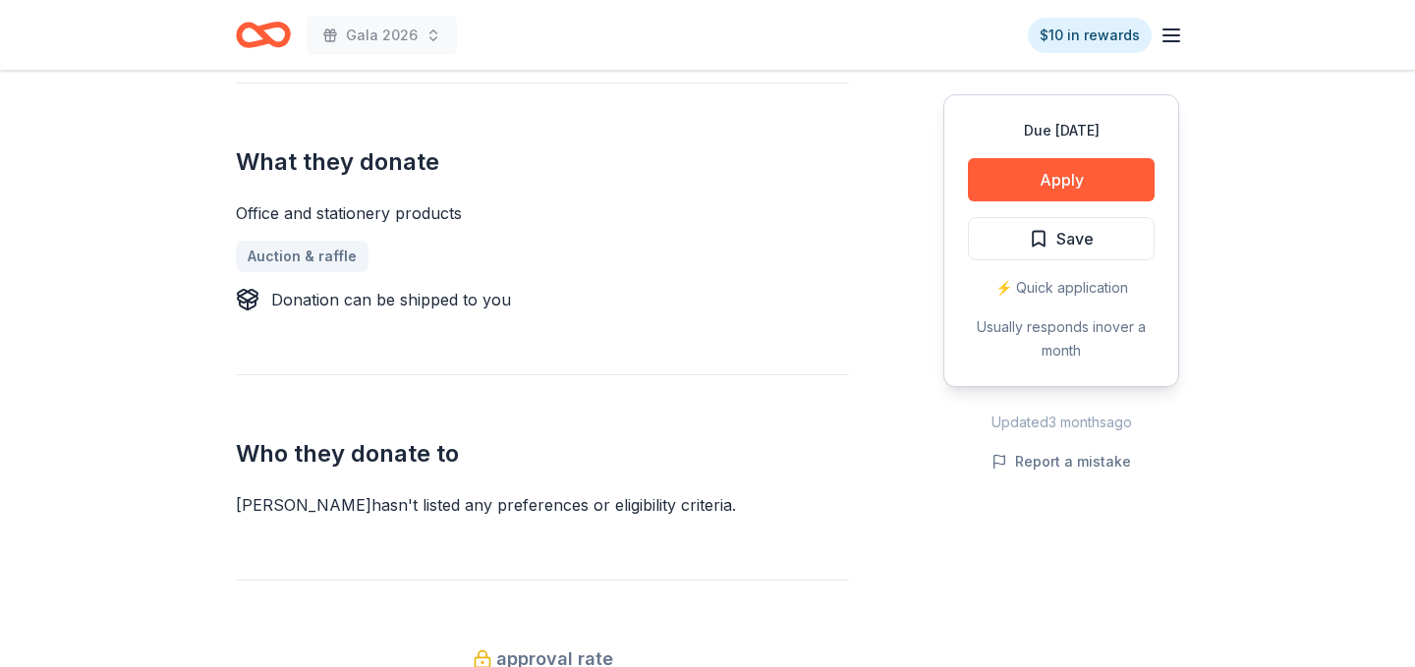
scroll to position [740, 0]
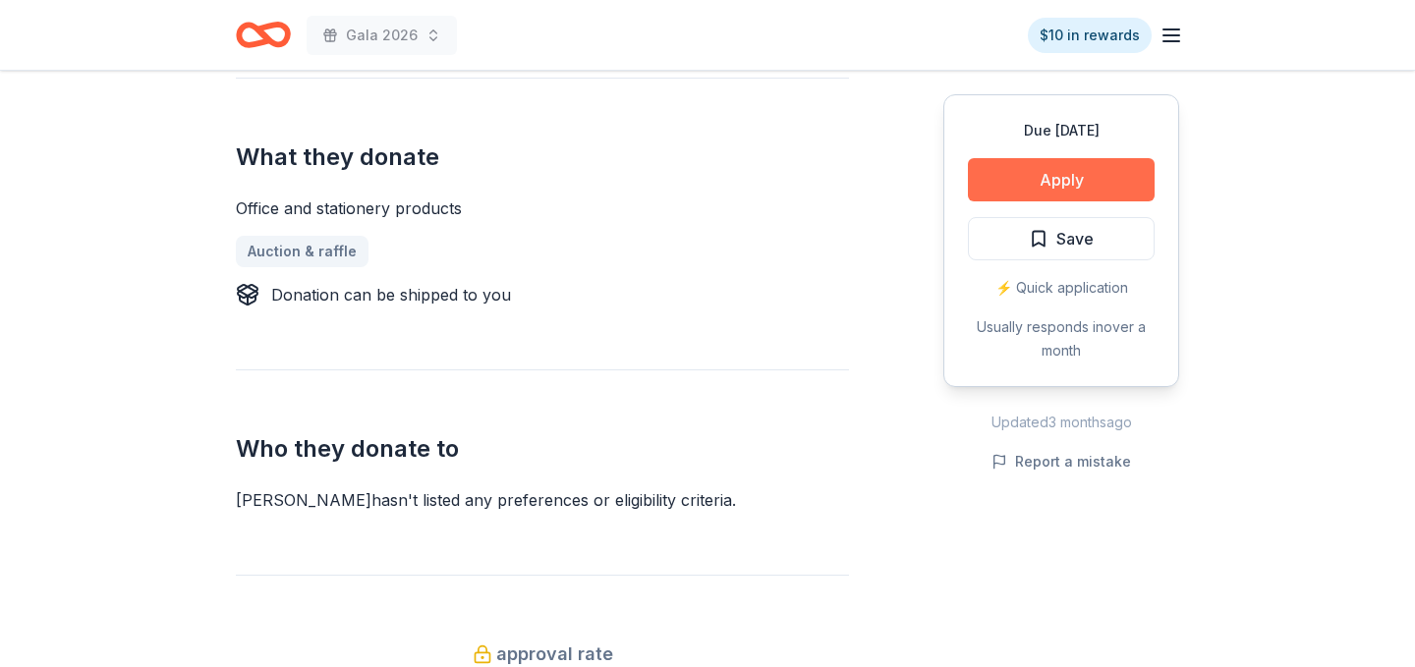
click at [1086, 176] on button "Apply" at bounding box center [1061, 179] width 187 height 43
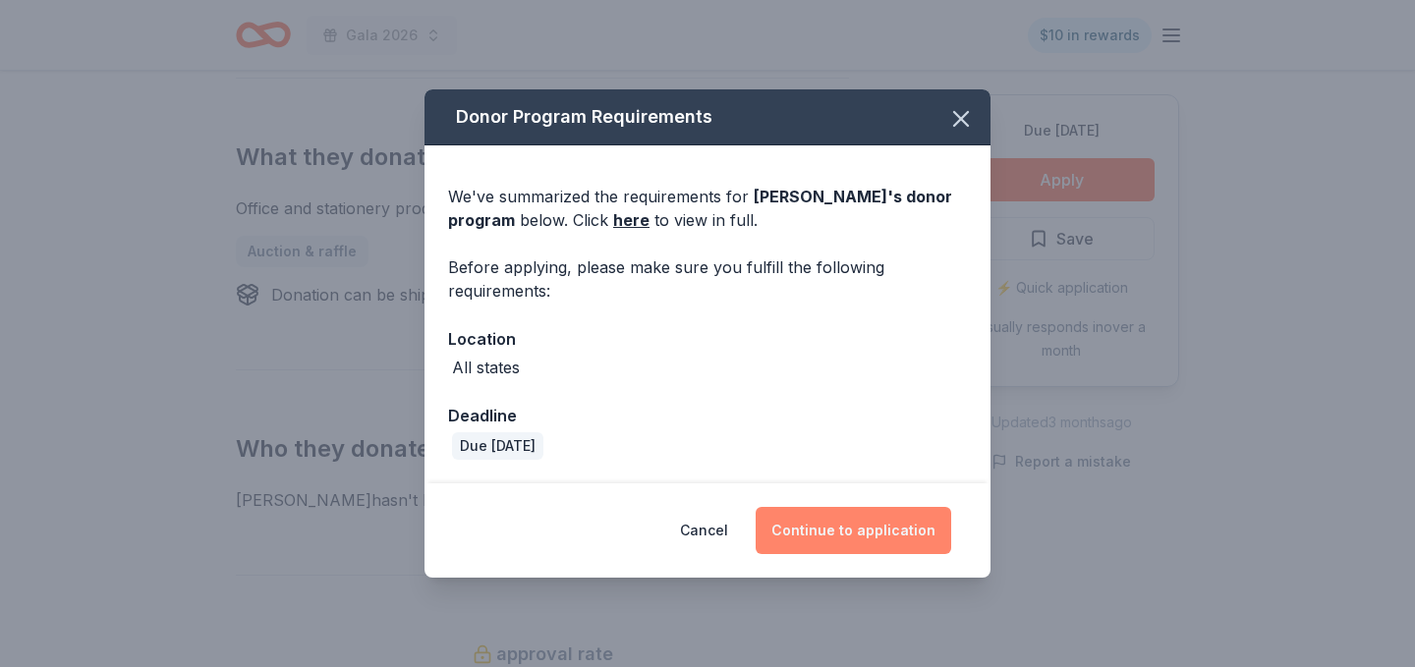
click at [860, 530] on button "Continue to application" at bounding box center [852, 530] width 195 height 47
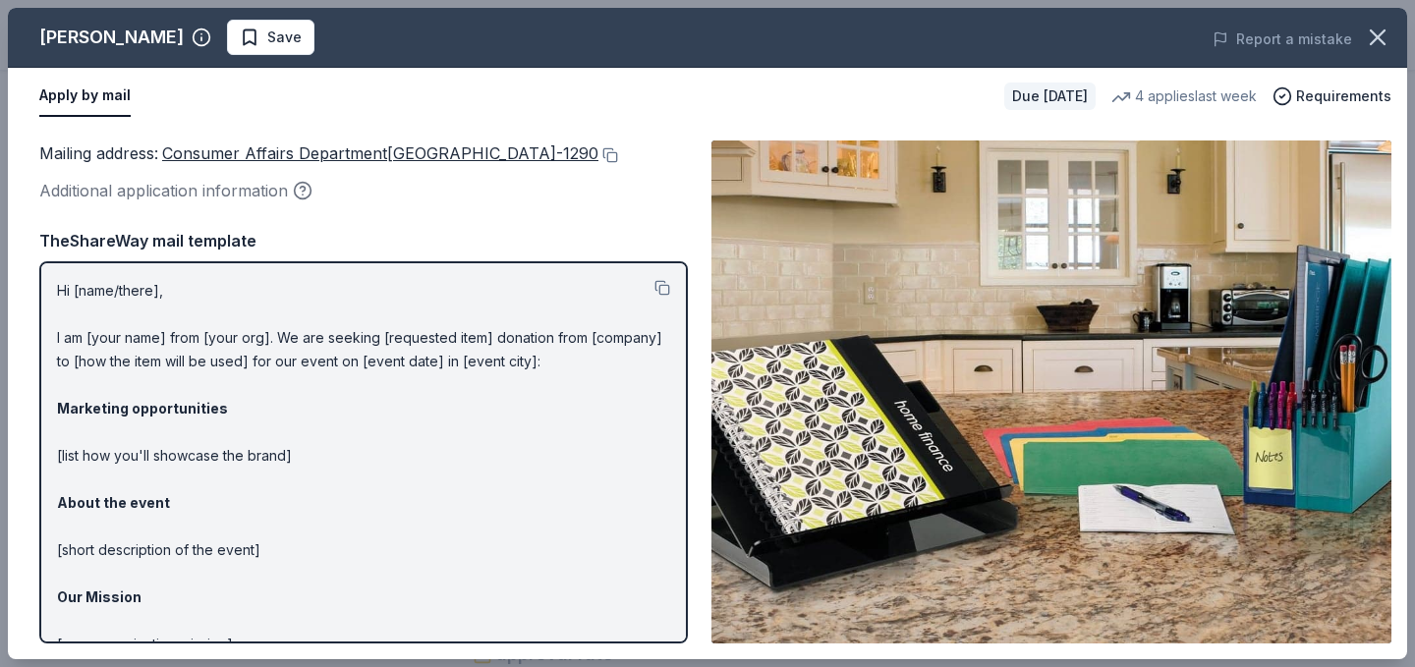
click at [104, 94] on button "Apply by mail" at bounding box center [84, 96] width 91 height 41
click at [236, 152] on span "Consumer Affairs Department[GEOGRAPHIC_DATA]-1290" at bounding box center [380, 153] width 436 height 20
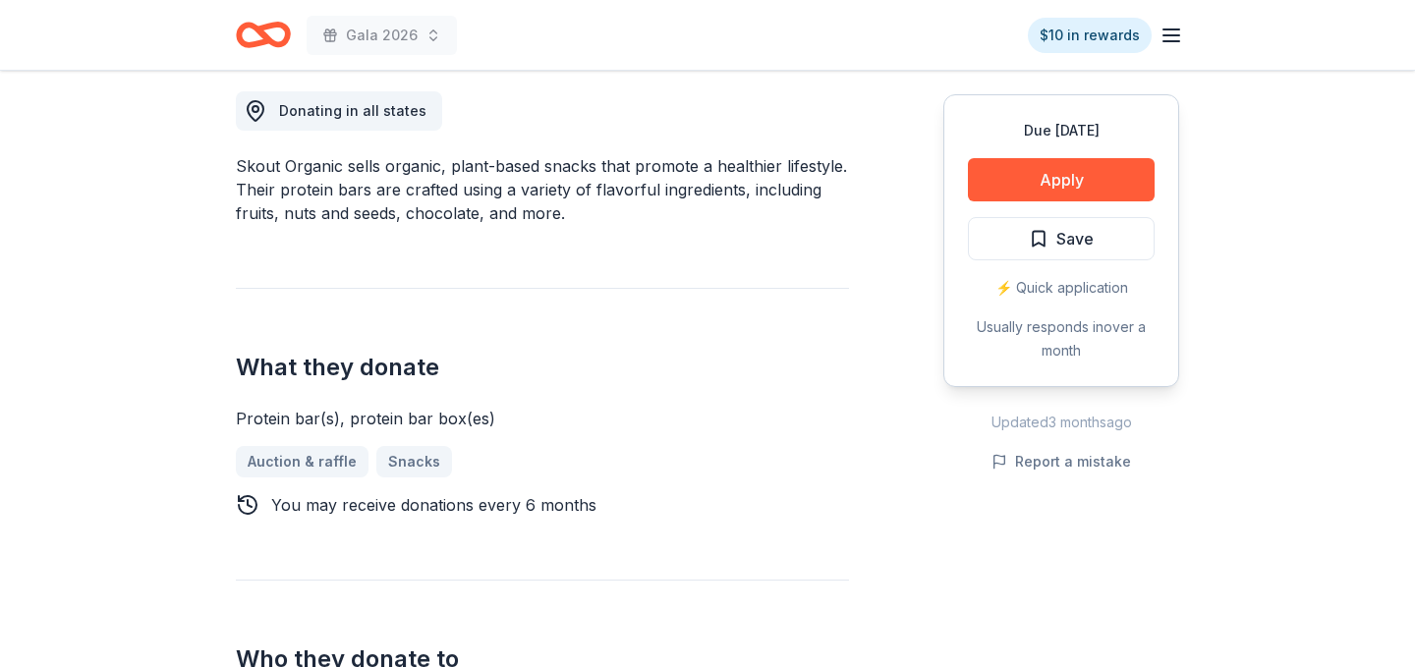
scroll to position [550, 0]
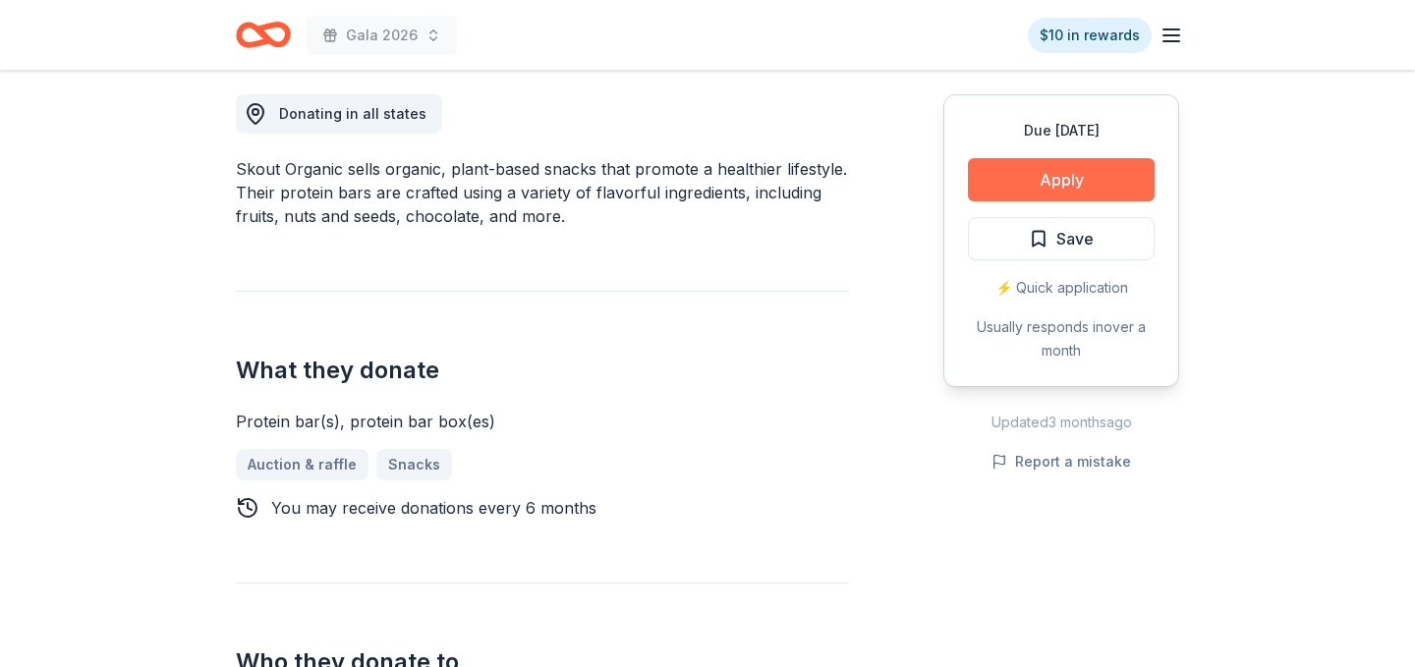
click at [1048, 179] on button "Apply" at bounding box center [1061, 179] width 187 height 43
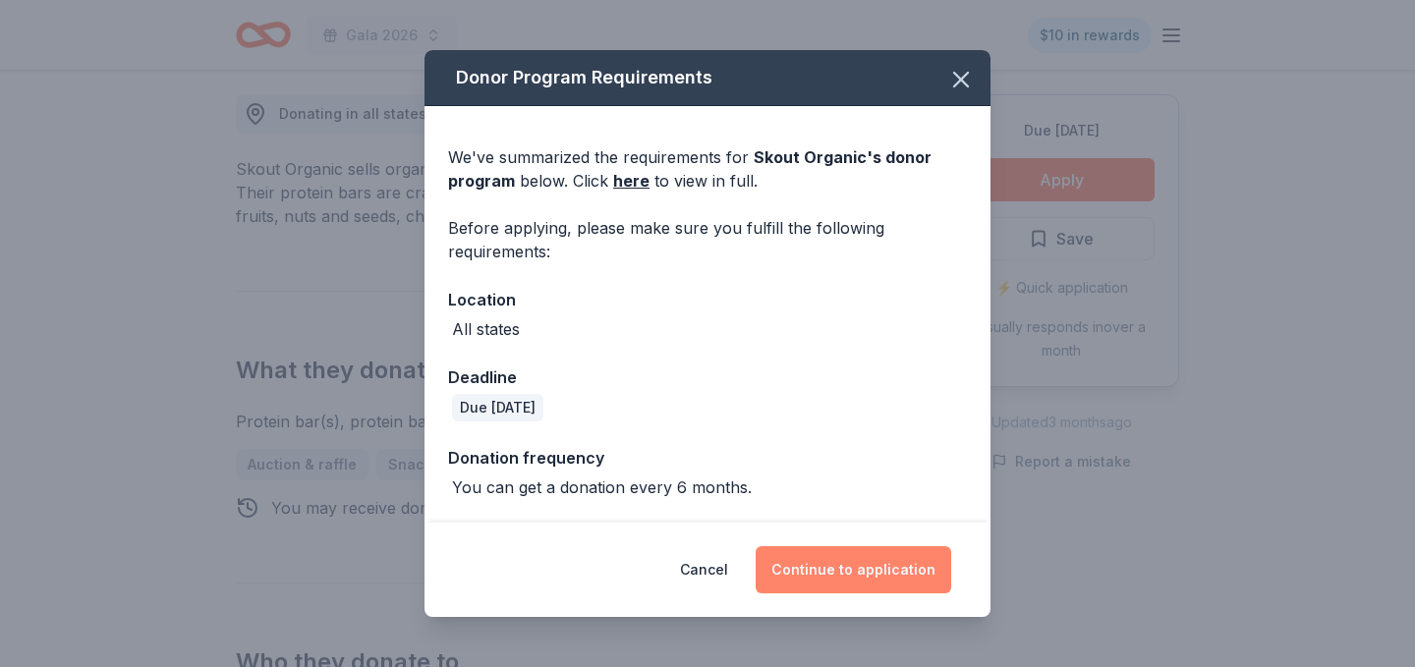
click at [871, 570] on button "Continue to application" at bounding box center [852, 569] width 195 height 47
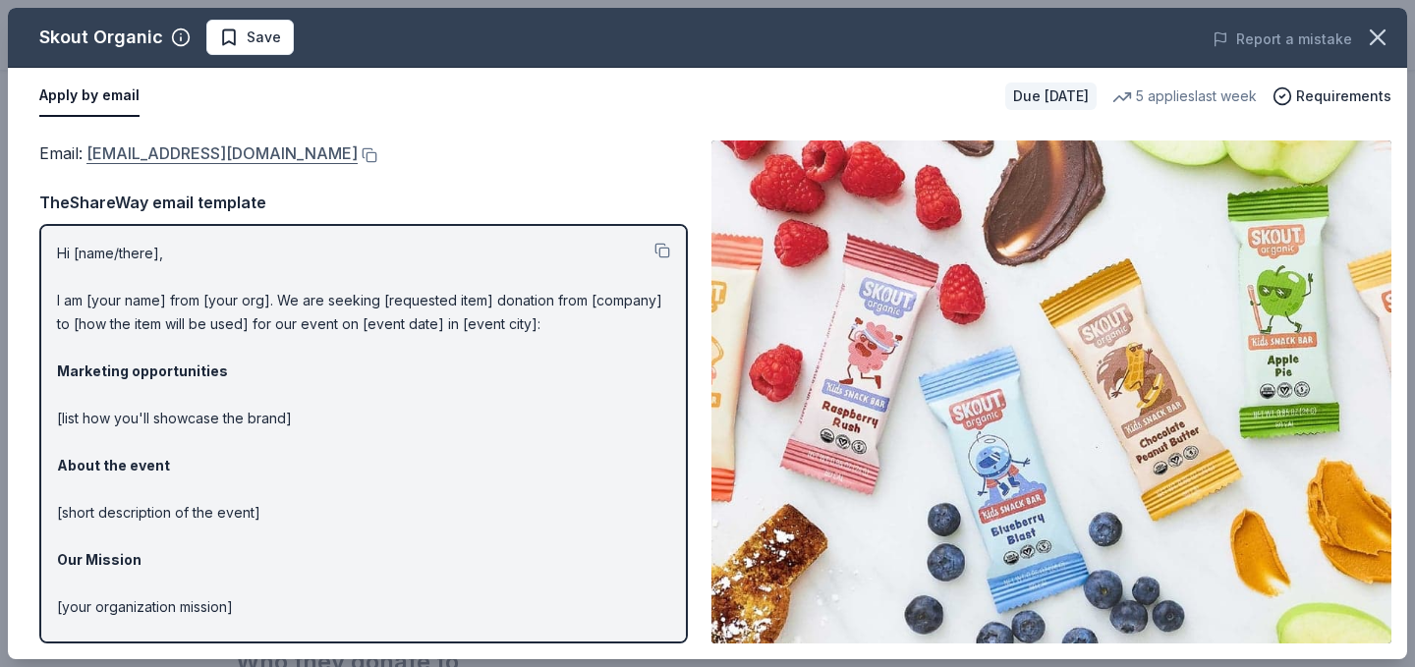
click at [229, 154] on link "social@skoutorganic.com" at bounding box center [221, 153] width 271 height 26
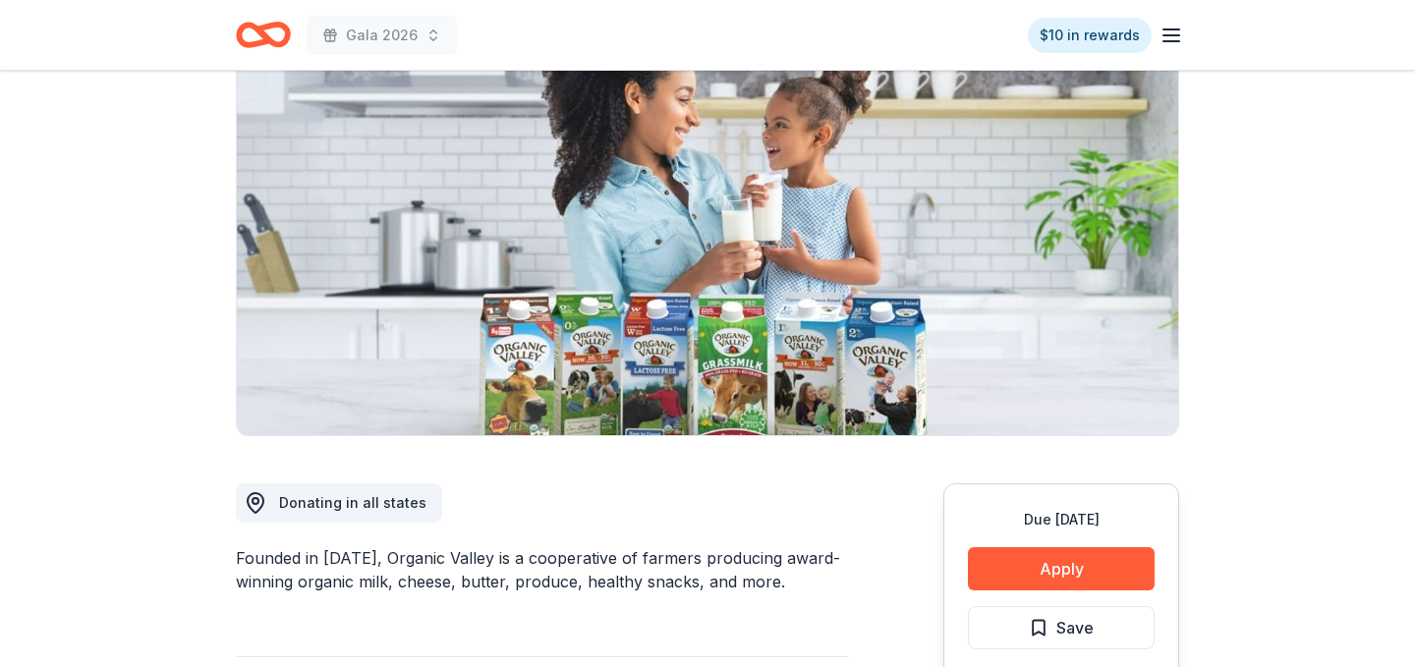
scroll to position [235, 0]
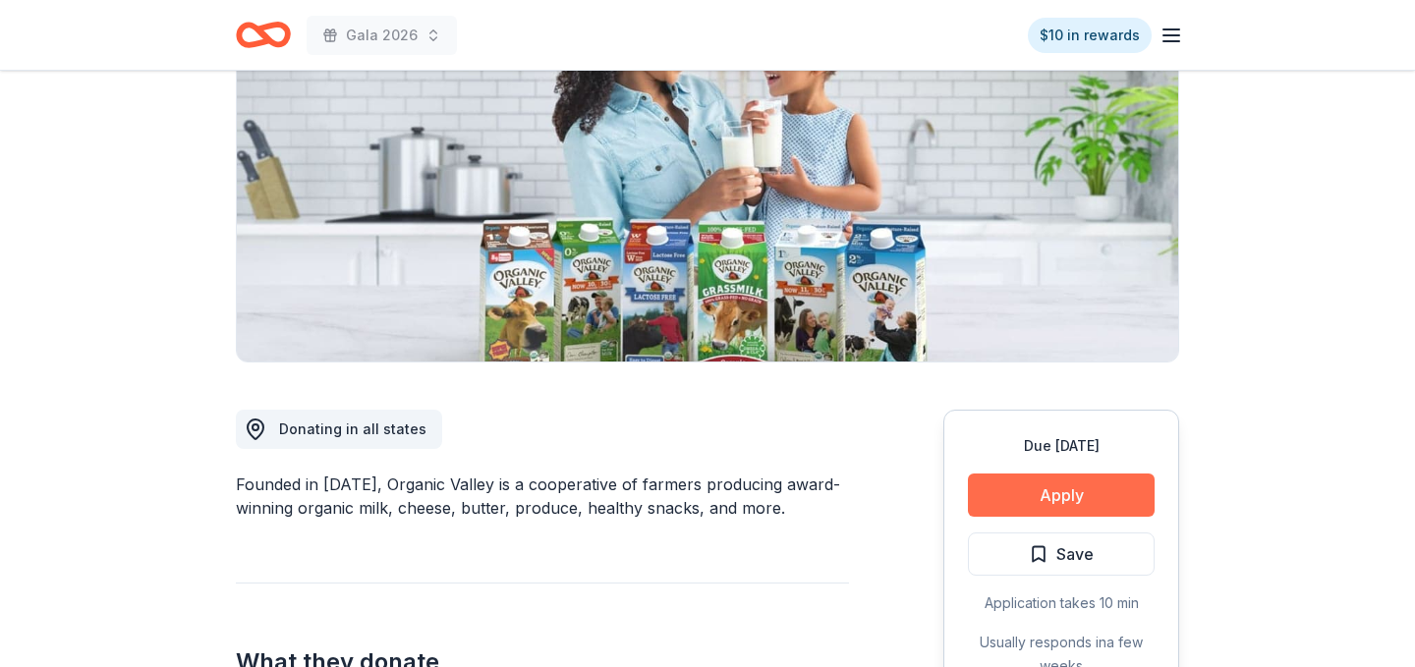
click at [1066, 499] on button "Apply" at bounding box center [1061, 494] width 187 height 43
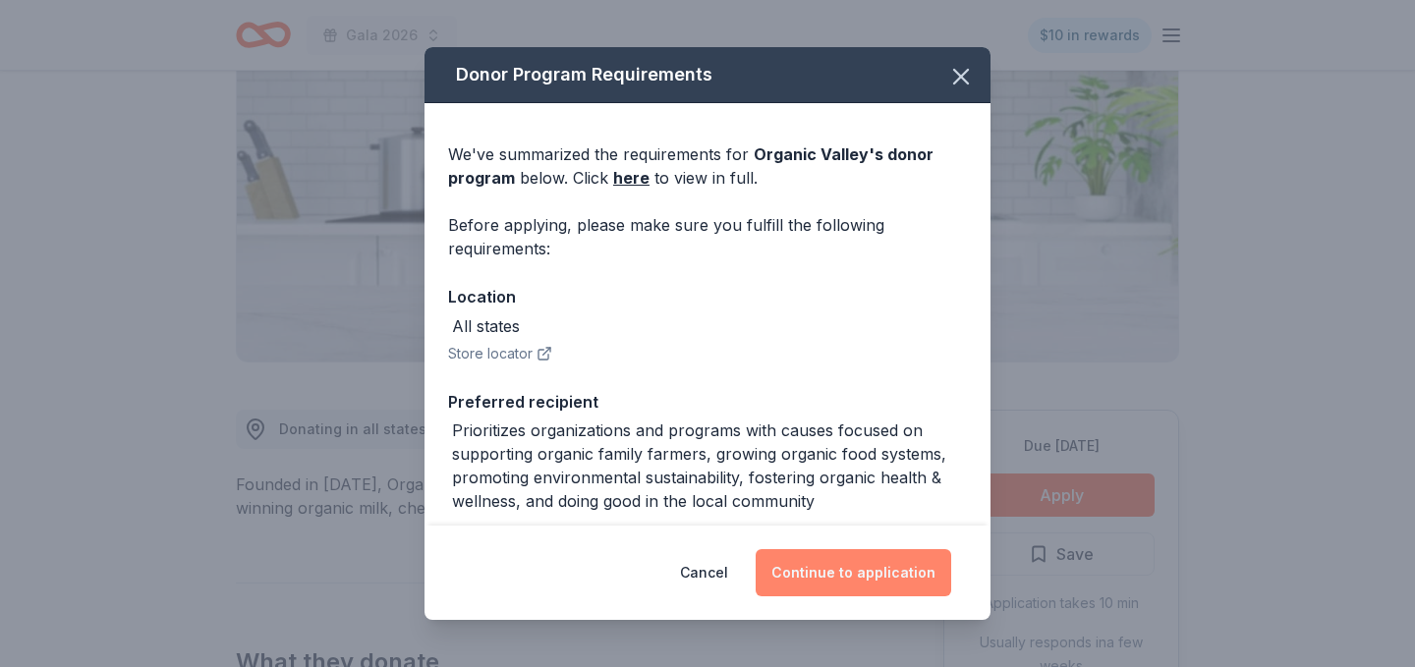
click at [864, 571] on button "Continue to application" at bounding box center [852, 572] width 195 height 47
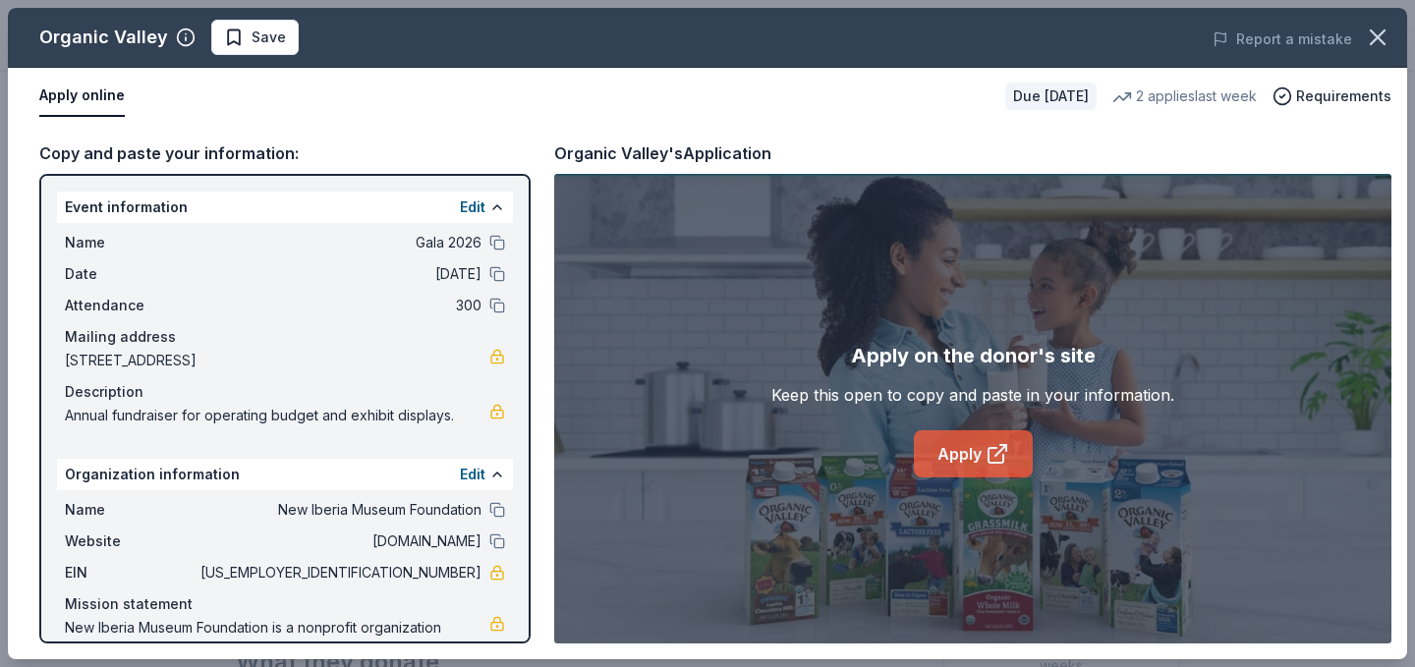
click at [970, 452] on link "Apply" at bounding box center [973, 453] width 119 height 47
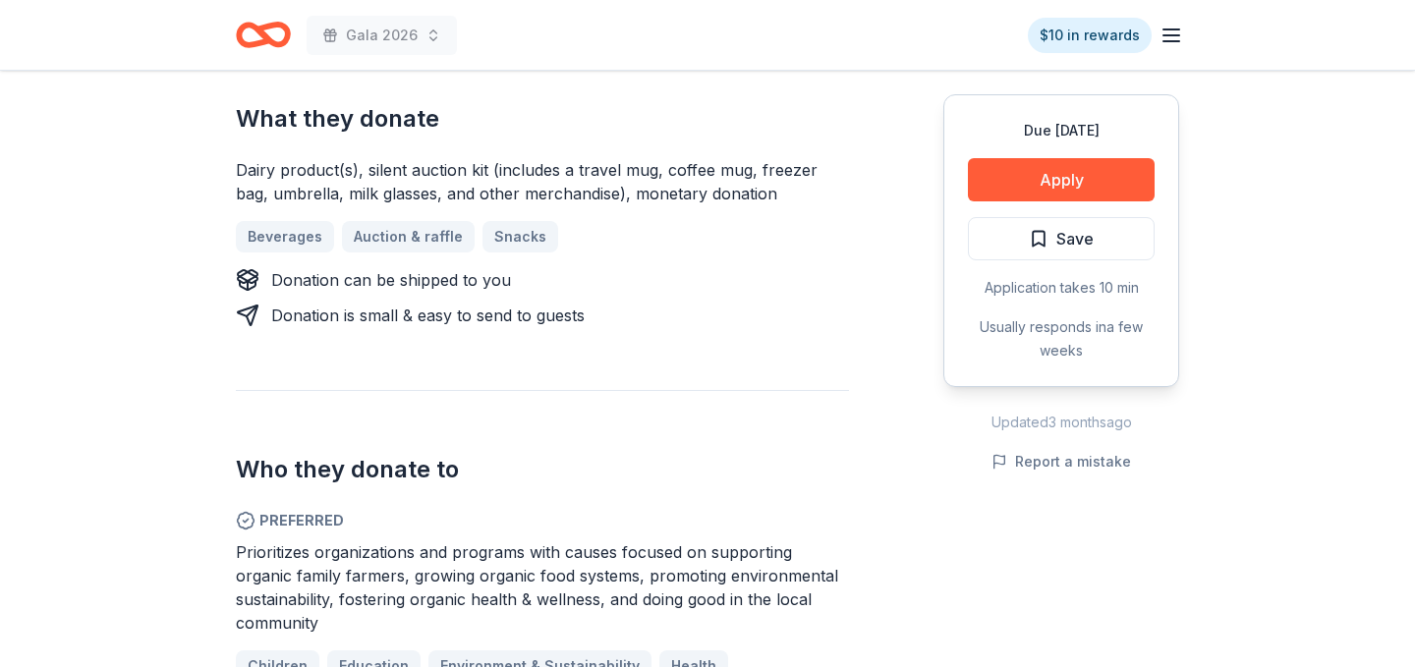
scroll to position [720, 0]
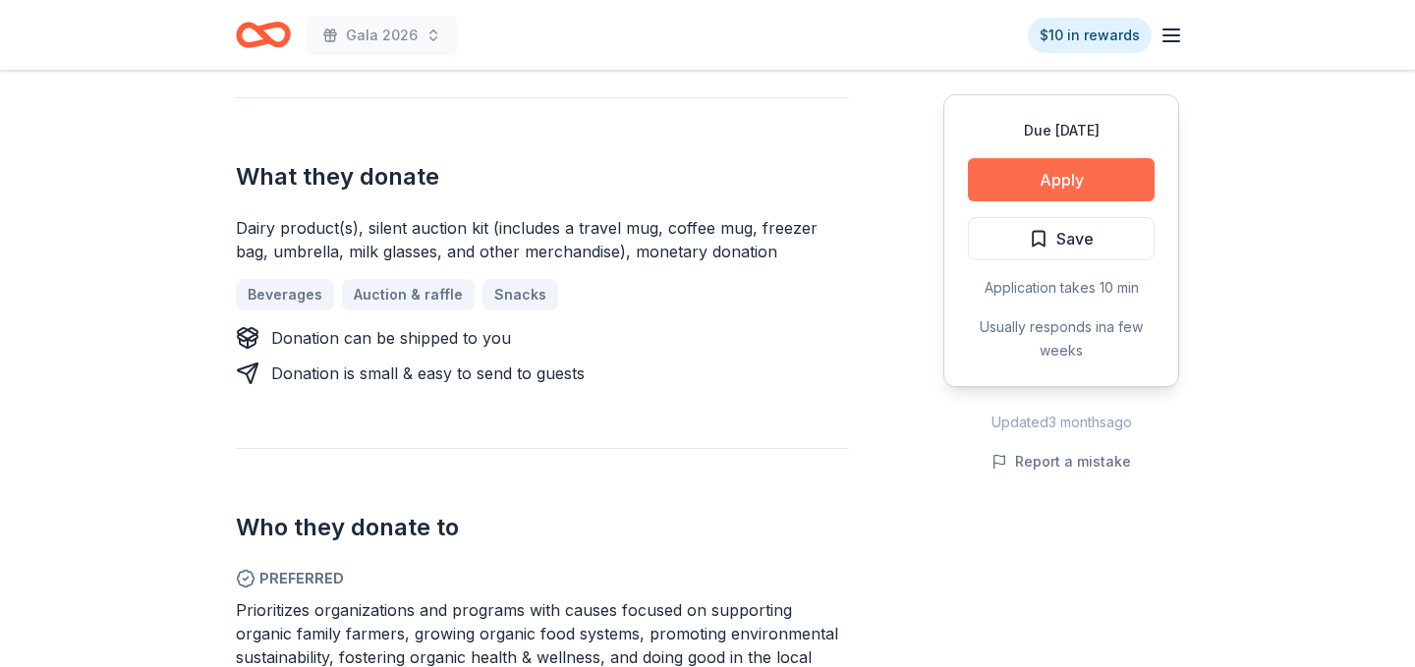
click at [1087, 183] on button "Apply" at bounding box center [1061, 179] width 187 height 43
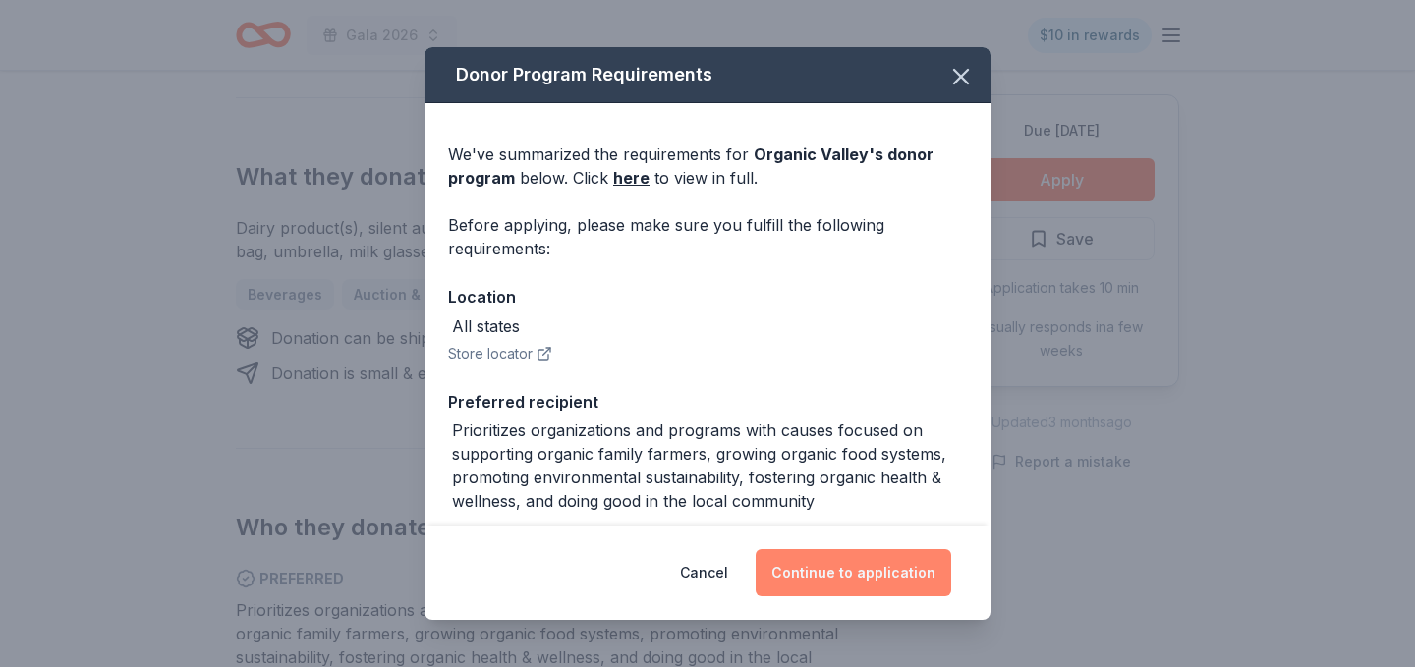
click at [877, 576] on button "Continue to application" at bounding box center [852, 572] width 195 height 47
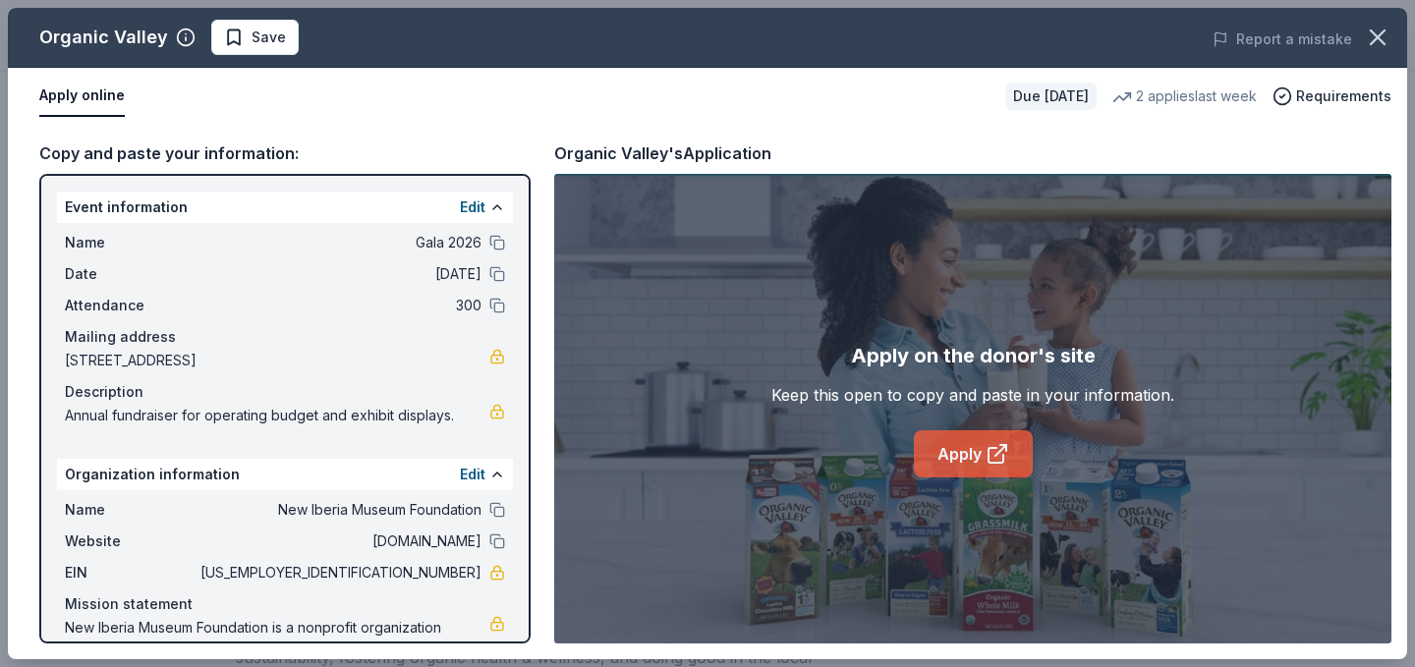
click at [974, 458] on link "Apply" at bounding box center [973, 453] width 119 height 47
